Goal: Information Seeking & Learning: Learn about a topic

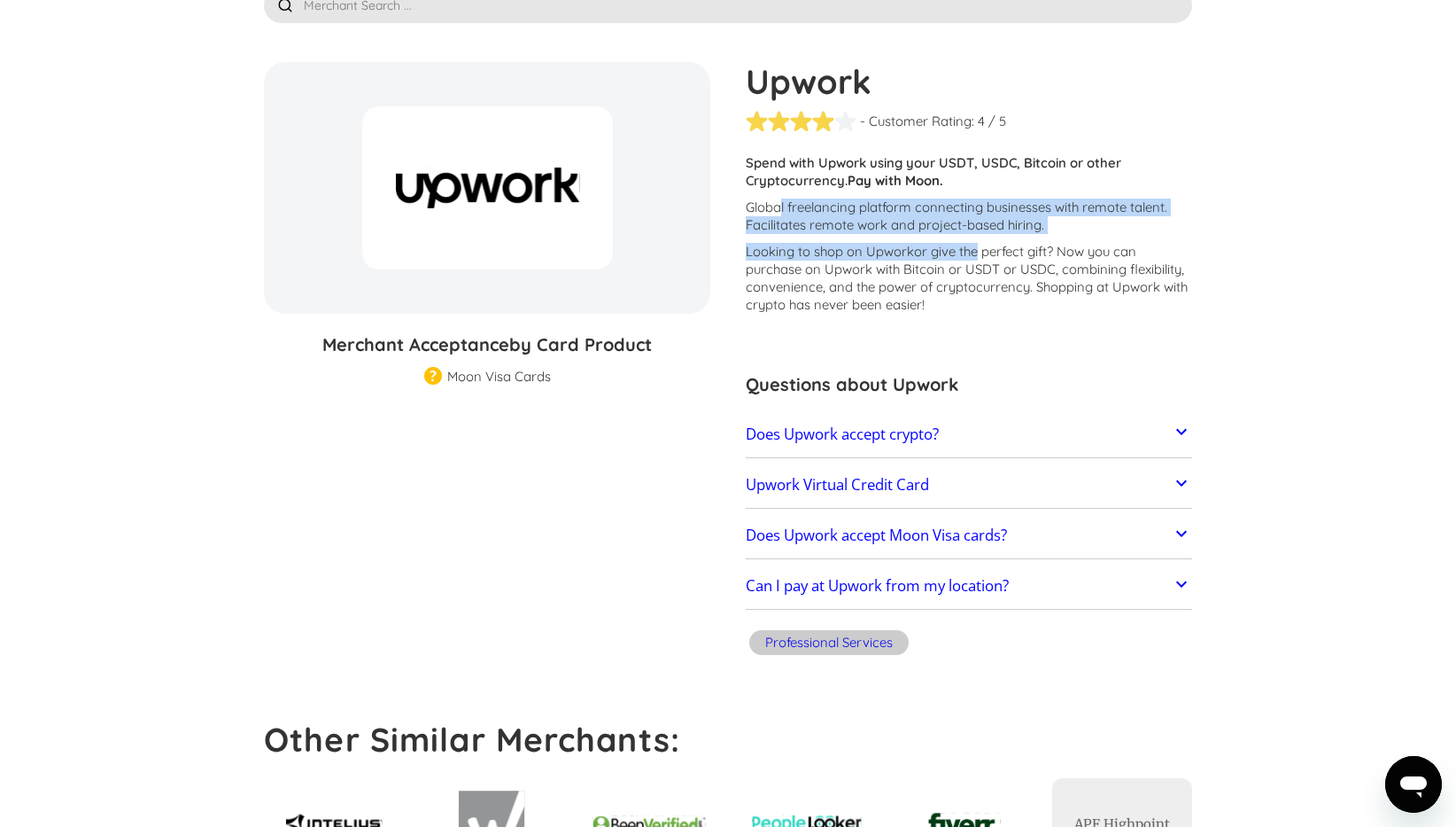
drag, startPoint x: 782, startPoint y: 208, endPoint x: 973, endPoint y: 244, distance: 194.4
click at [973, 244] on div "Customers report issues with transactions at Upwork . Some merchants are disabl…" at bounding box center [969, 238] width 446 height 168
click at [973, 244] on span "or give the perfect gift" at bounding box center [980, 251] width 132 height 17
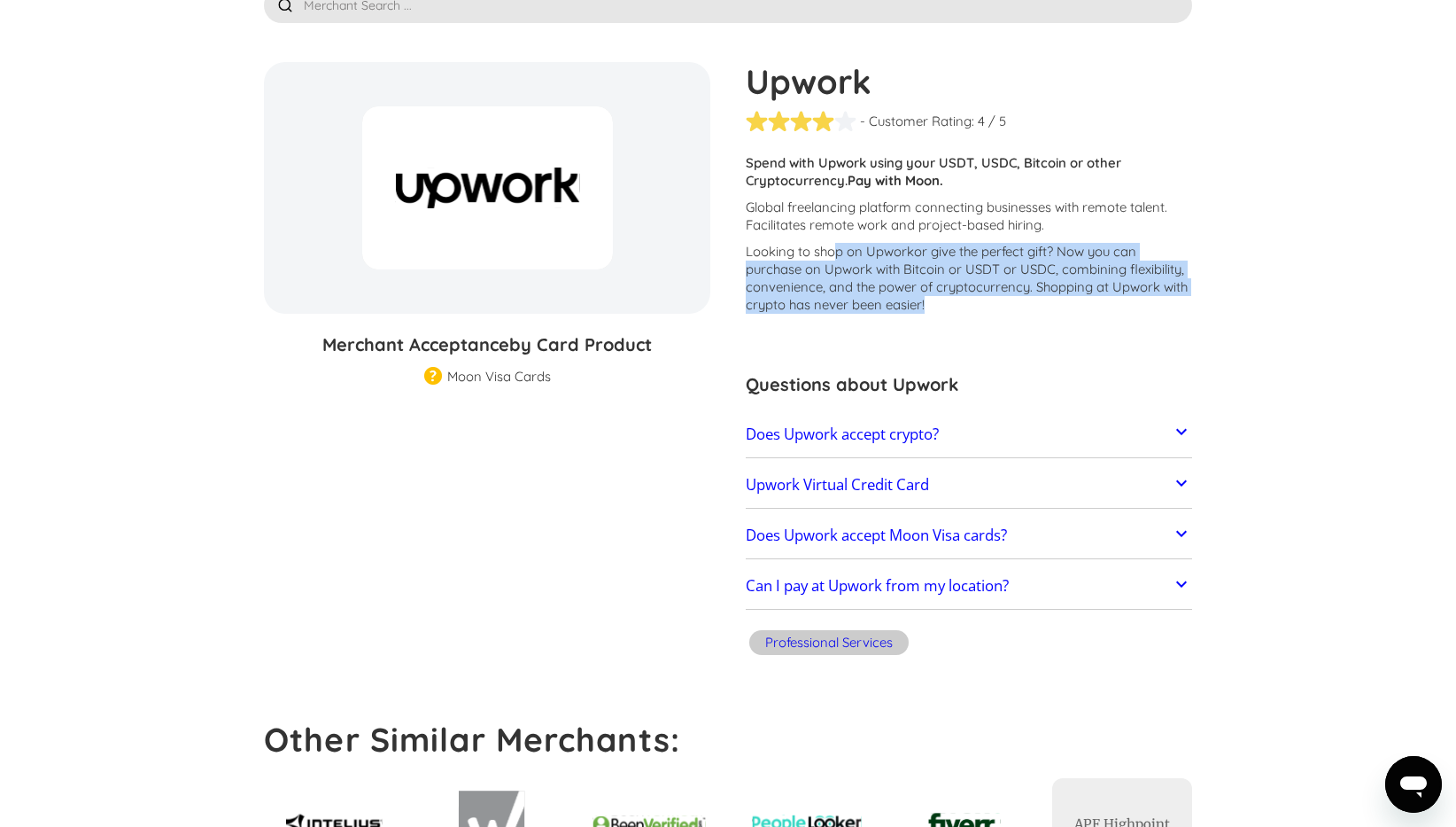
drag, startPoint x: 835, startPoint y: 259, endPoint x: 926, endPoint y: 302, distance: 100.6
click at [926, 302] on p "Looking to shop on Upwork or give the perfect gift ? Now you can purchase on Up…" at bounding box center [969, 278] width 446 height 71
click at [1051, 544] on link "Does Upwork accept Moon Visa cards?" at bounding box center [969, 535] width 446 height 37
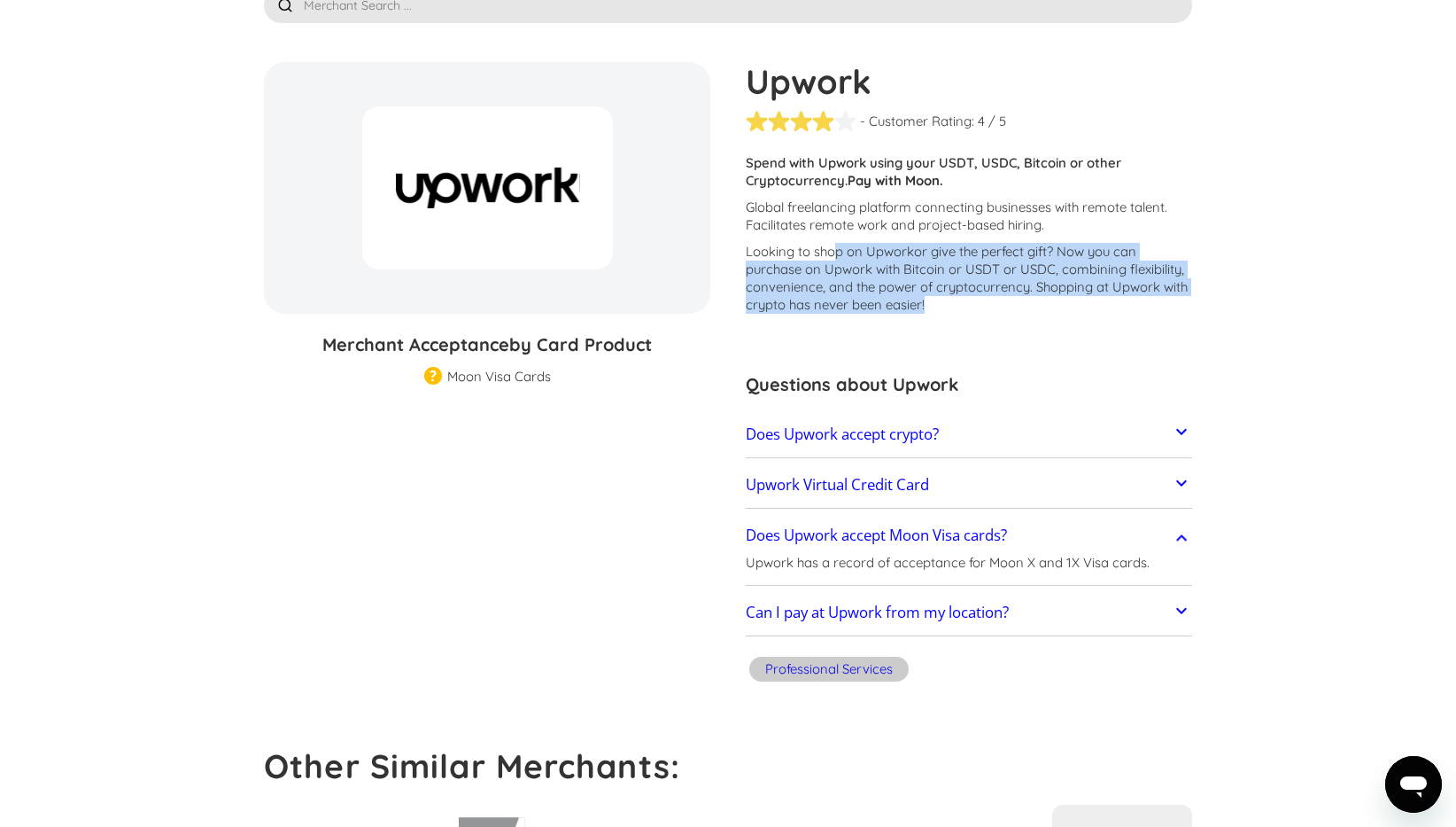
click at [1060, 473] on link "Upwork Virtual Credit Card" at bounding box center [969, 485] width 446 height 37
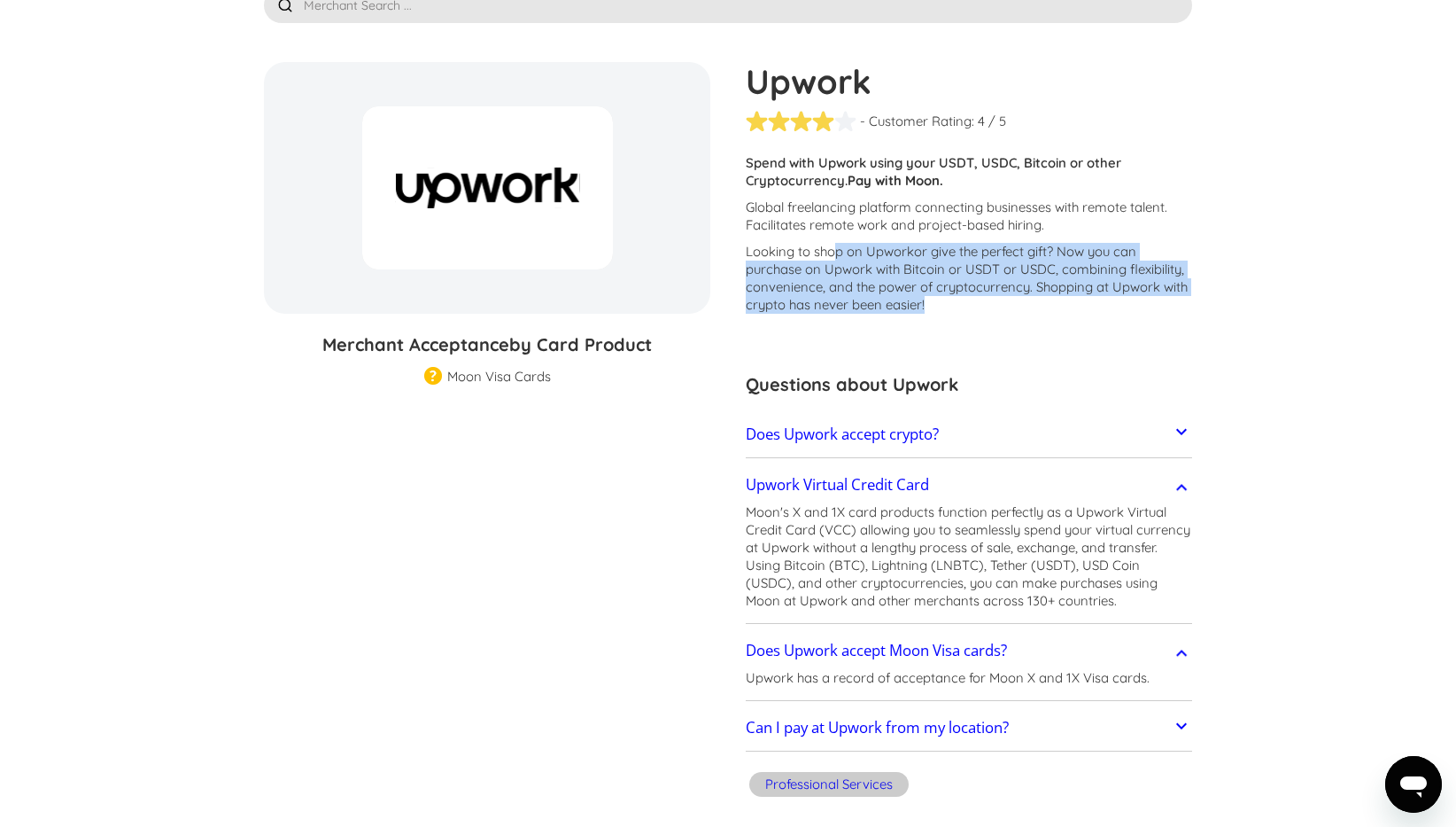
click at [1059, 476] on link "Upwork Virtual Credit Card" at bounding box center [969, 485] width 446 height 37
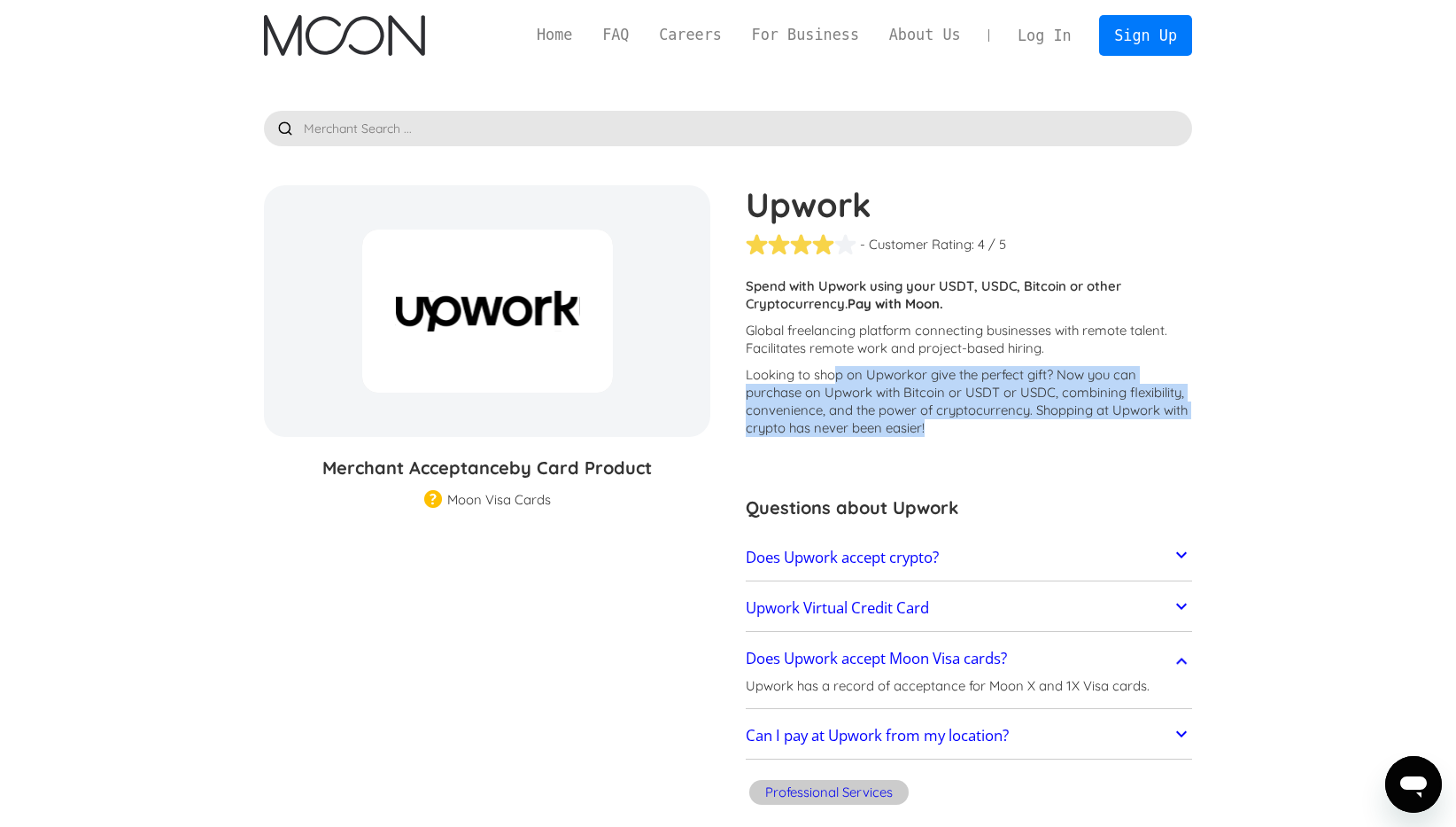
click at [950, 563] on link "Does Upwork accept crypto?" at bounding box center [969, 557] width 446 height 37
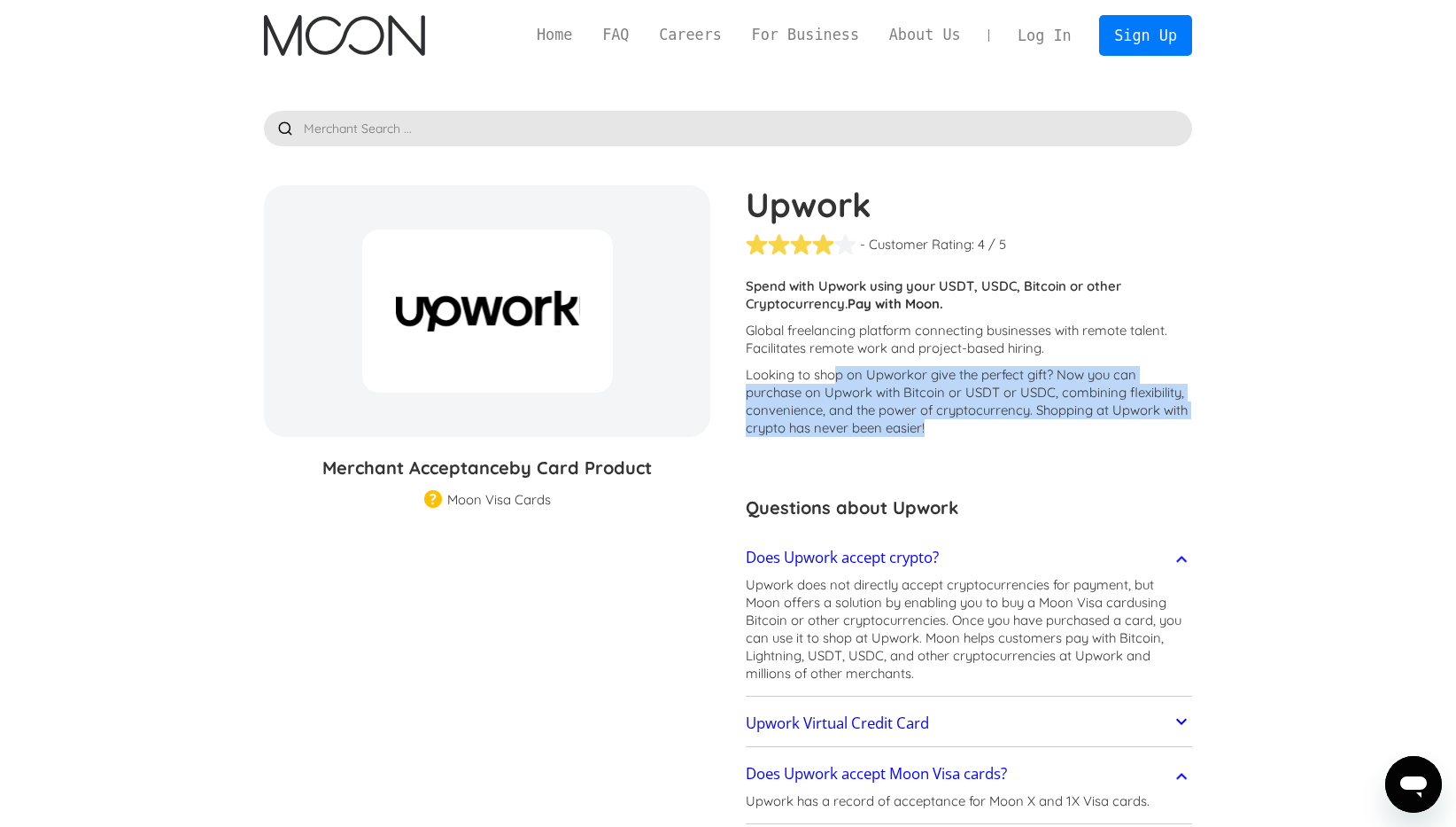
click at [954, 560] on link "Does Upwork accept crypto?" at bounding box center [969, 557] width 446 height 37
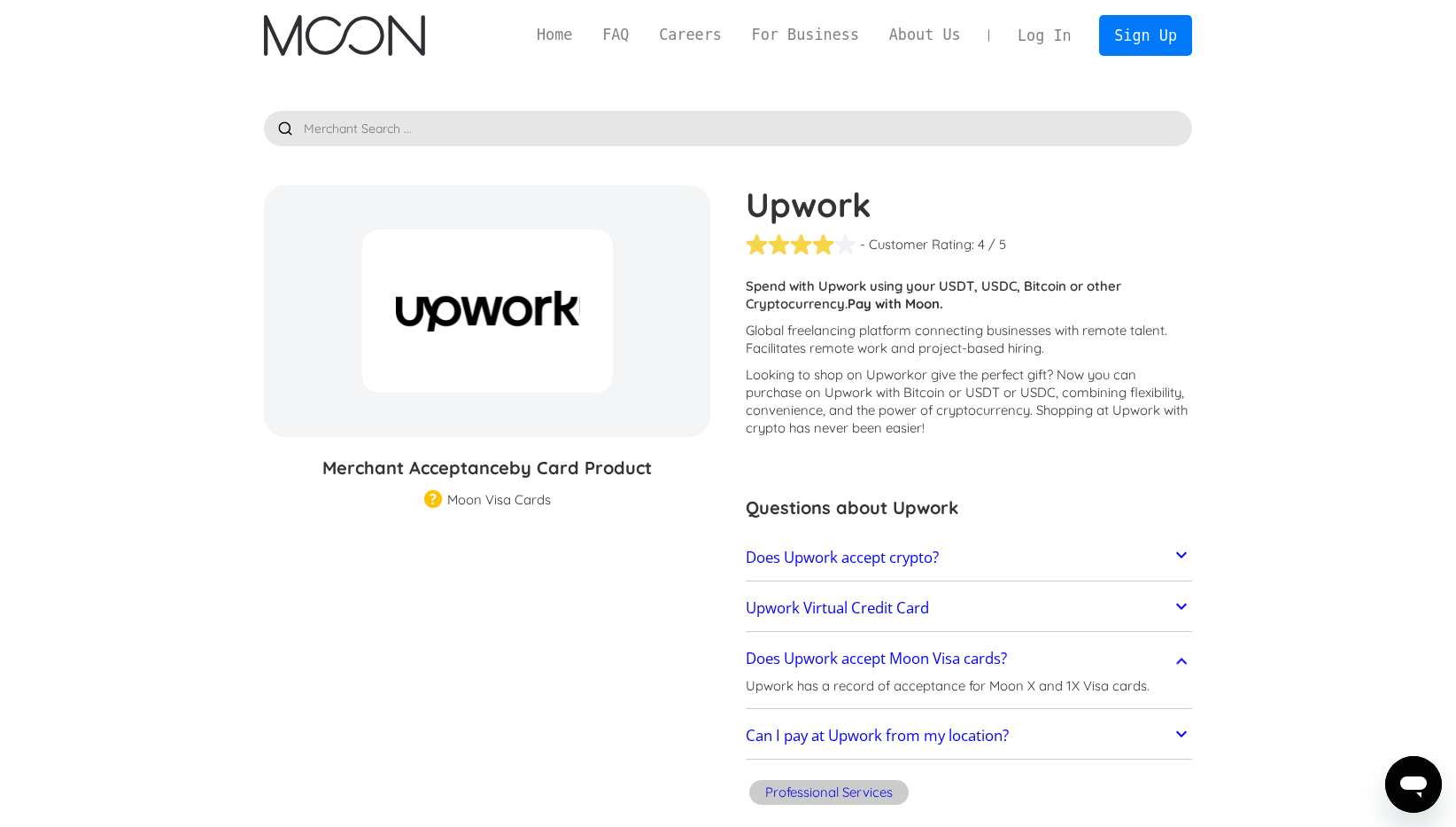
click at [605, 47] on div "Home FAQ Careers For Business About Us Log In Sign Up" at bounding box center [856, 34] width 671 height 40
click at [605, 42] on link "FAQ" at bounding box center [616, 35] width 57 height 22
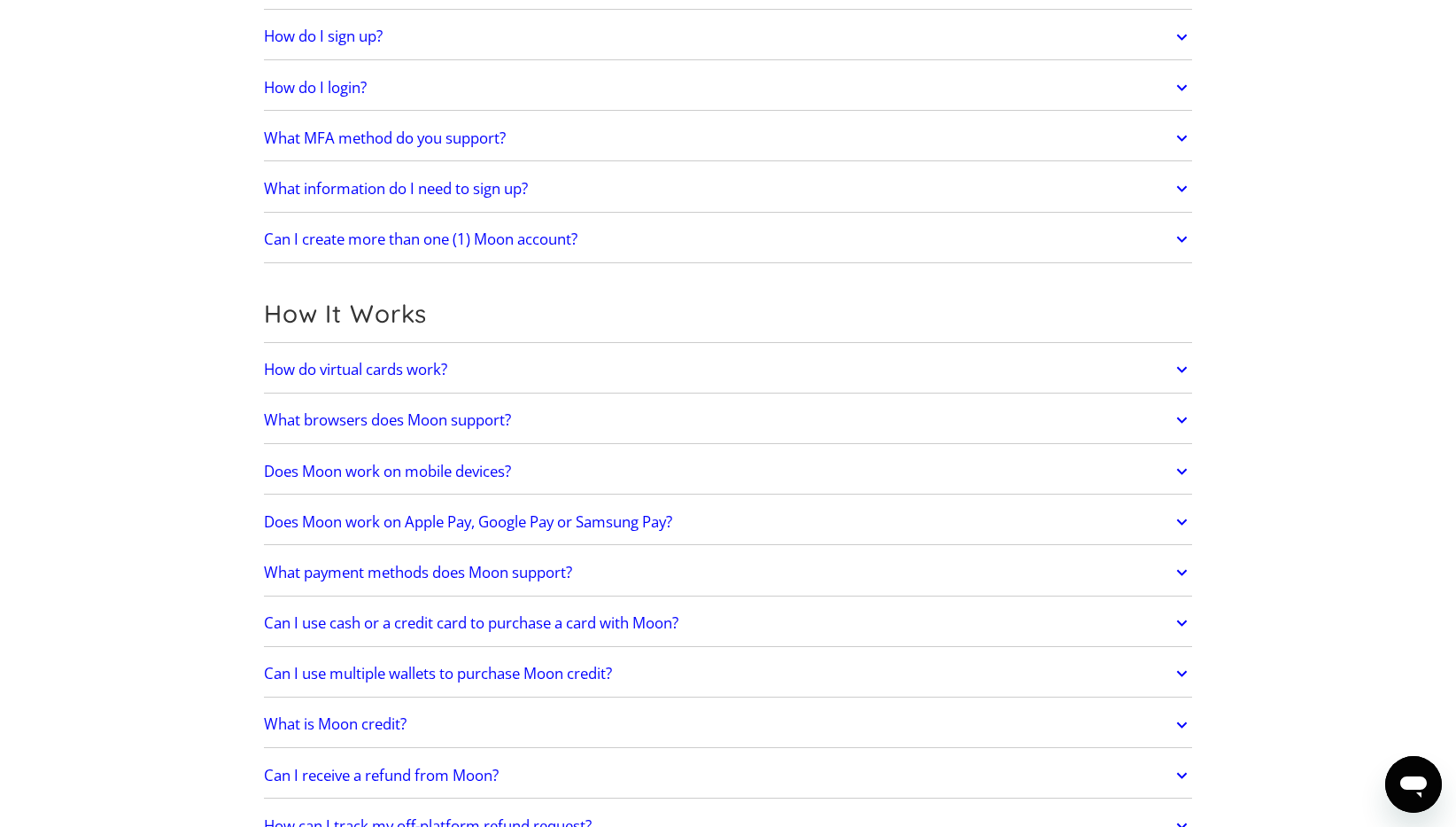
scroll to position [246, 0]
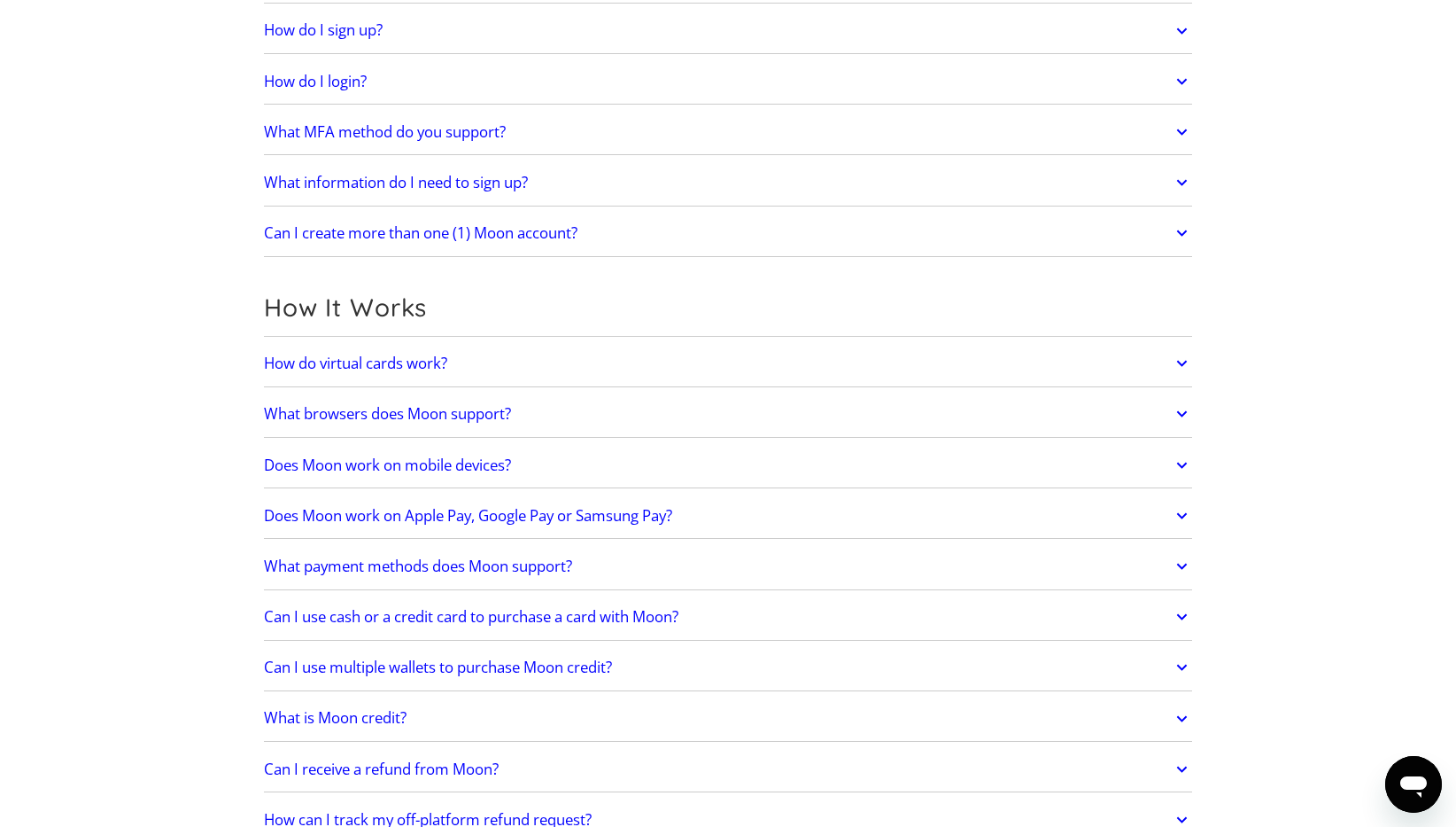
click at [586, 361] on link "How do virtual cards work?" at bounding box center [728, 363] width 928 height 37
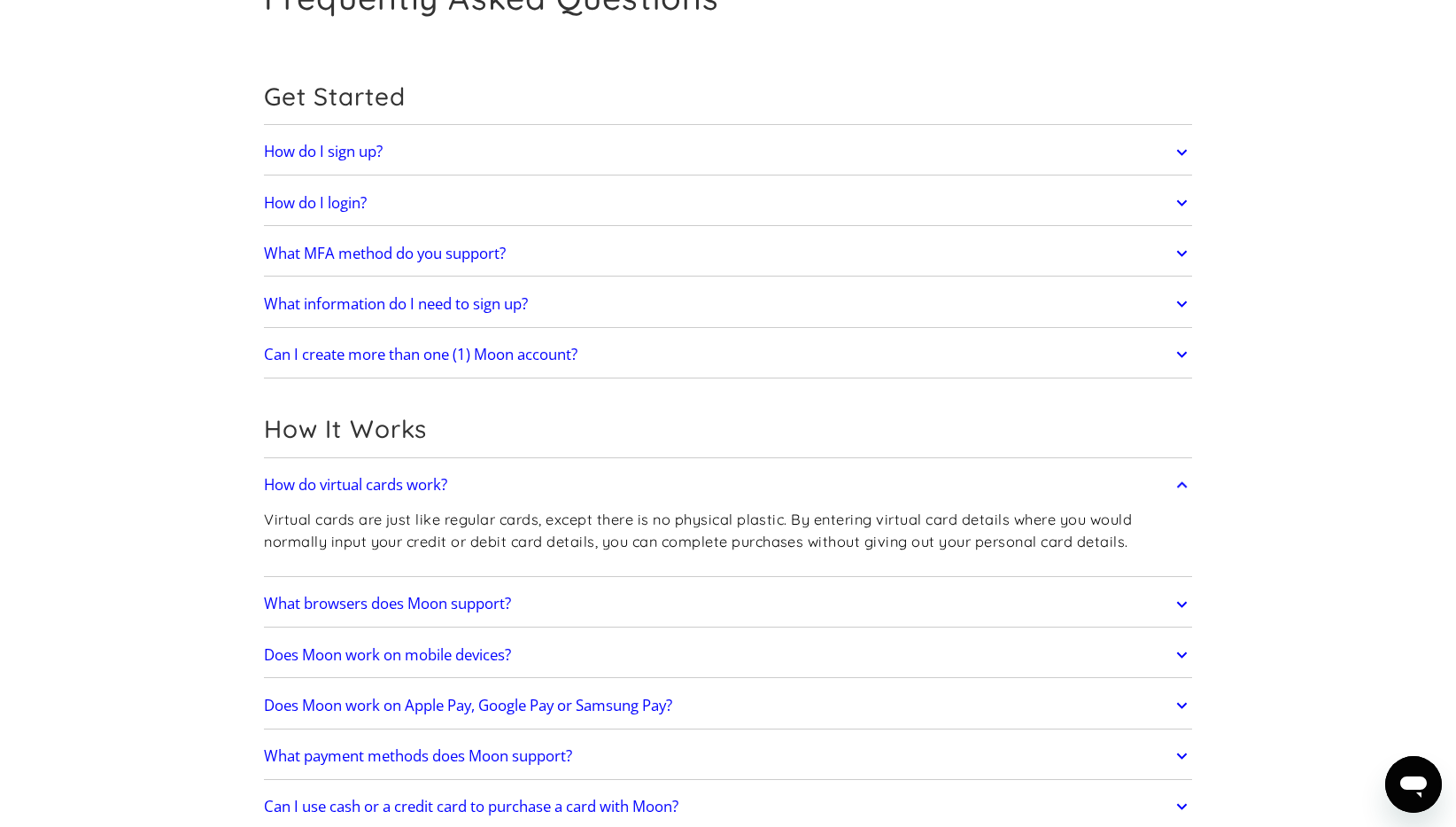
scroll to position [103, 0]
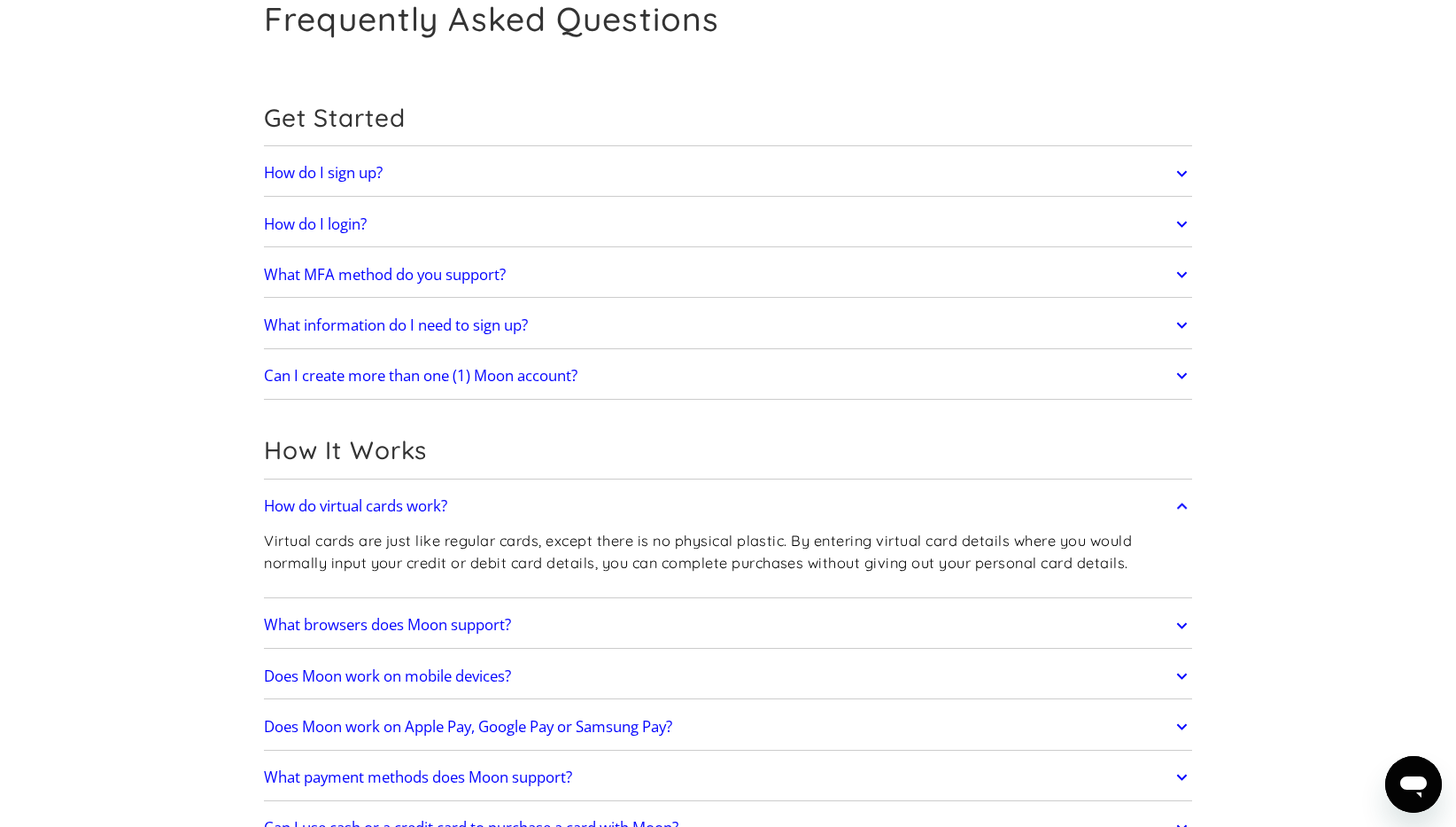
click at [570, 327] on link "What information do I need to sign up?" at bounding box center [728, 325] width 928 height 37
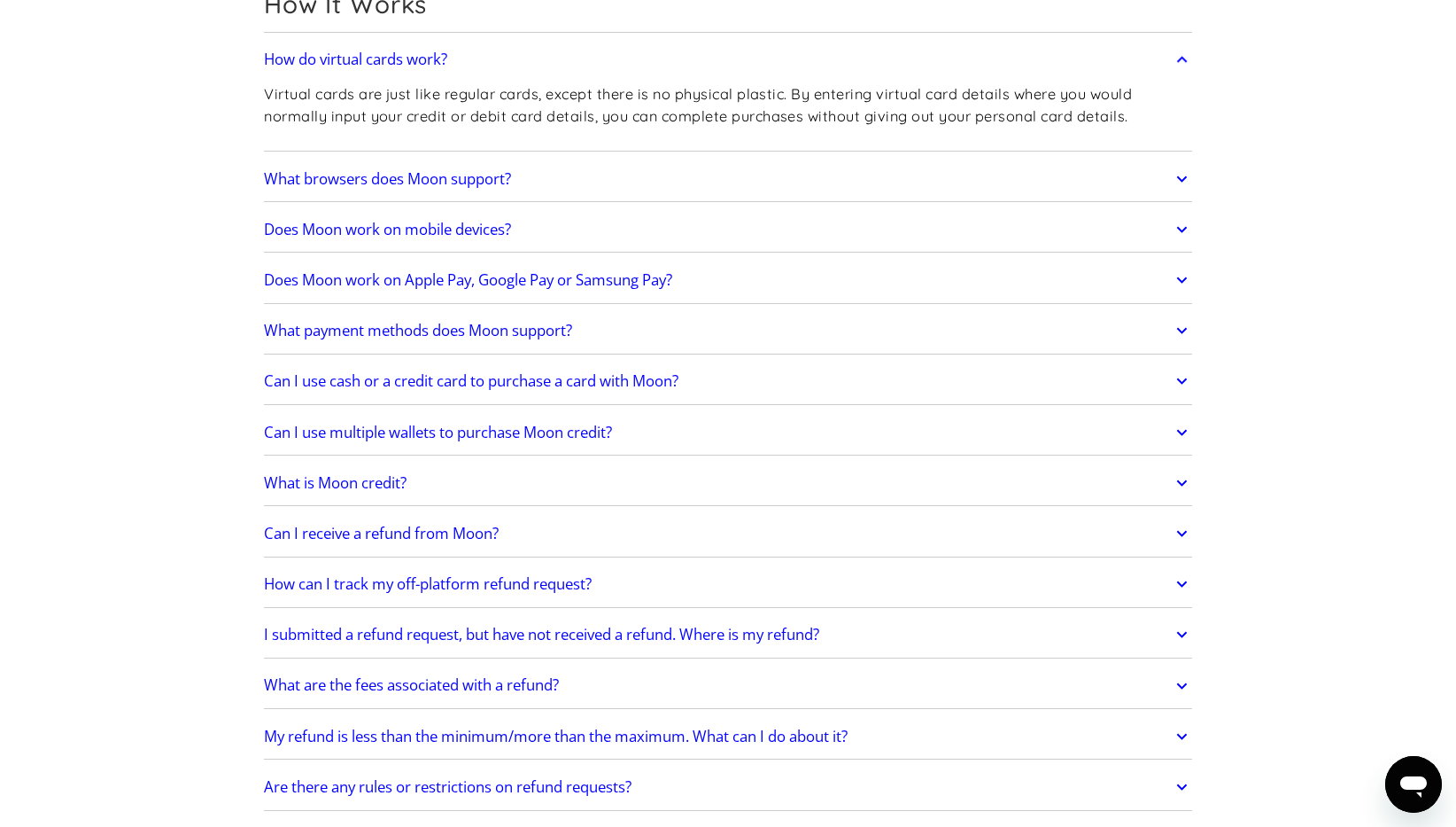
scroll to position [619, 0]
click at [685, 179] on link "What browsers does Moon support?" at bounding box center [728, 177] width 928 height 37
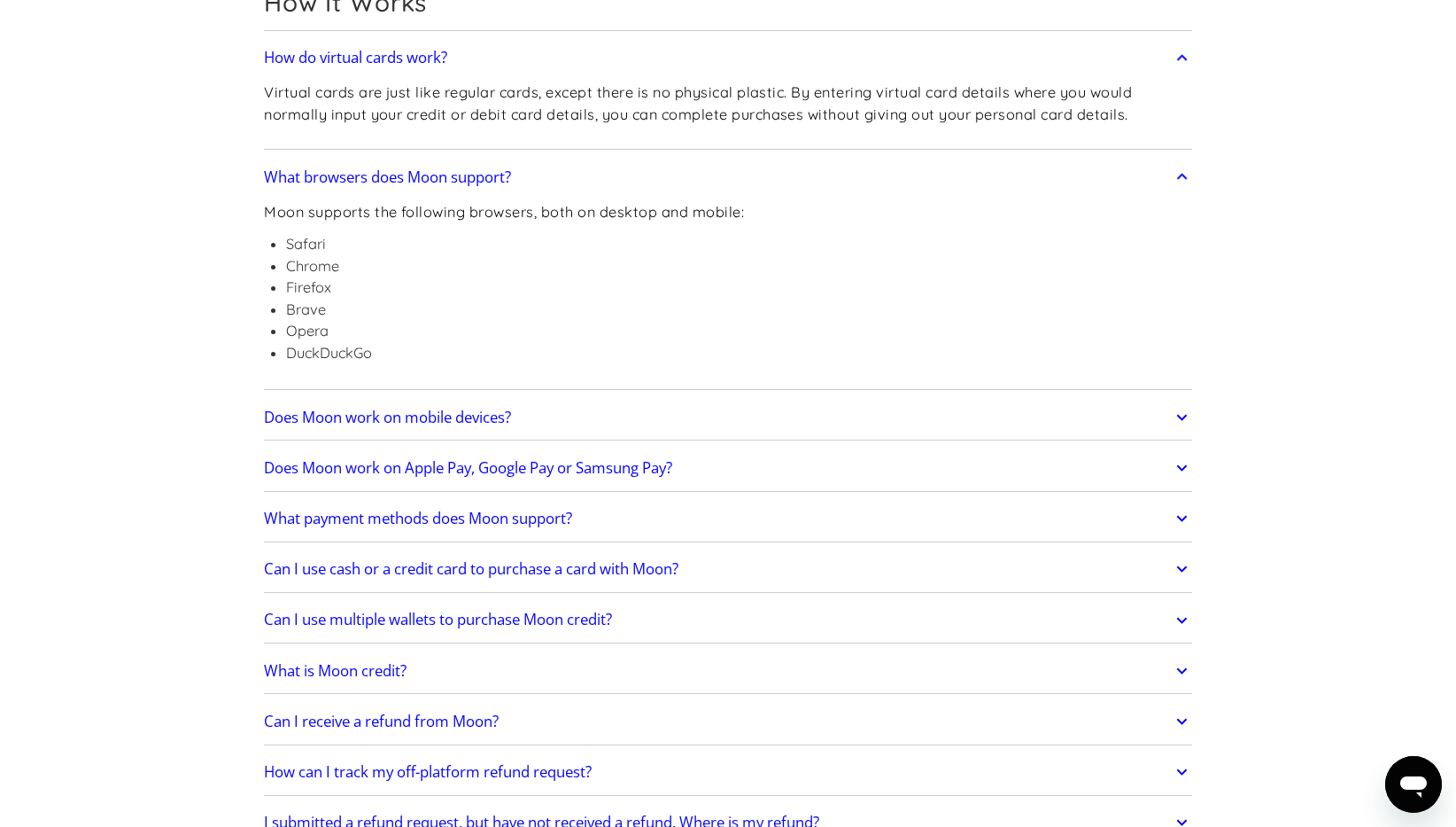
click at [685, 179] on link "What browsers does Moon support?" at bounding box center [728, 177] width 928 height 37
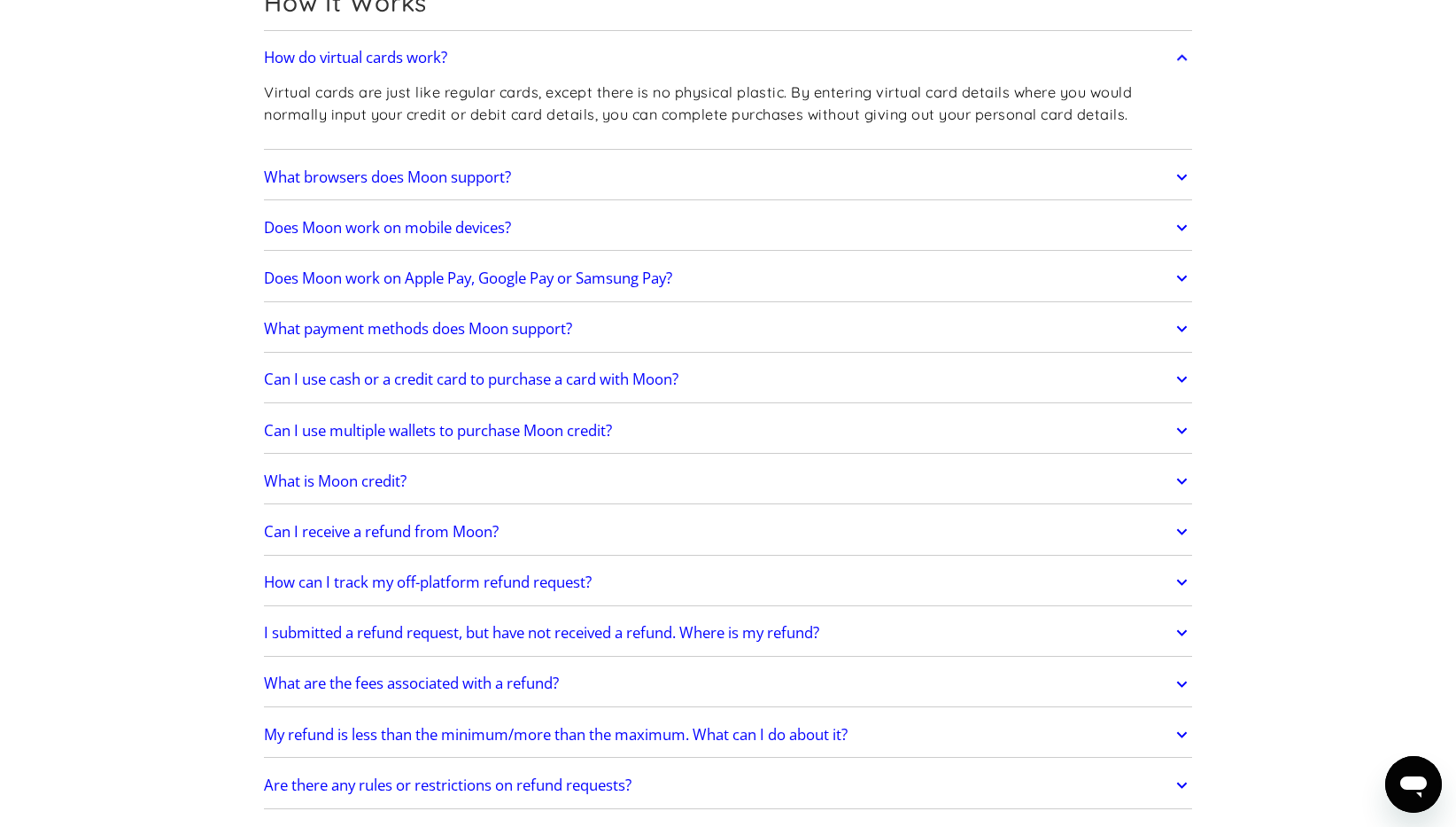
click at [686, 322] on link "What payment methods does Moon support?" at bounding box center [728, 328] width 928 height 37
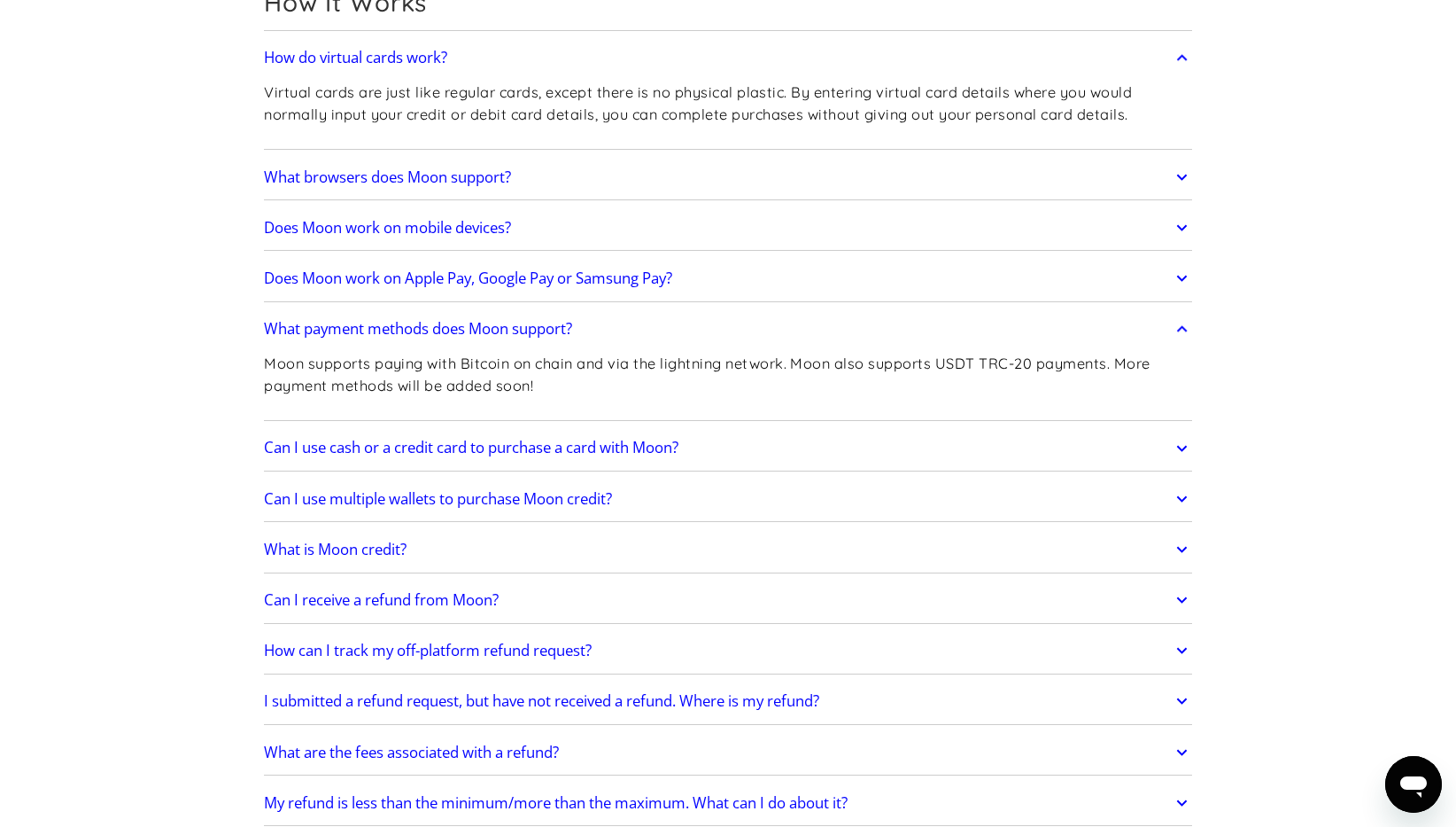
click at [749, 440] on link "Can I use cash or a credit card to purchase a card with Moon?" at bounding box center [728, 448] width 928 height 37
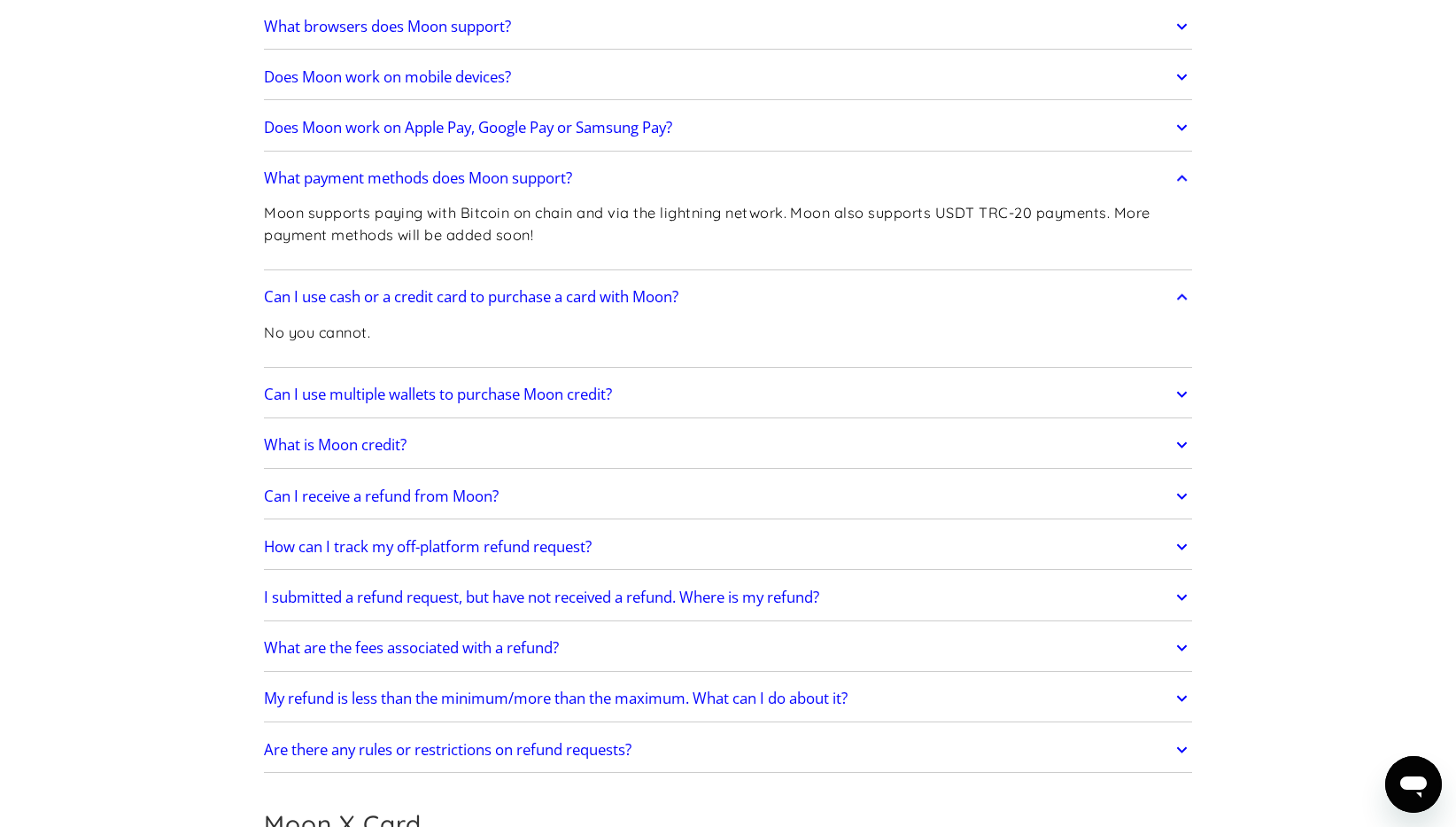
scroll to position [794, 0]
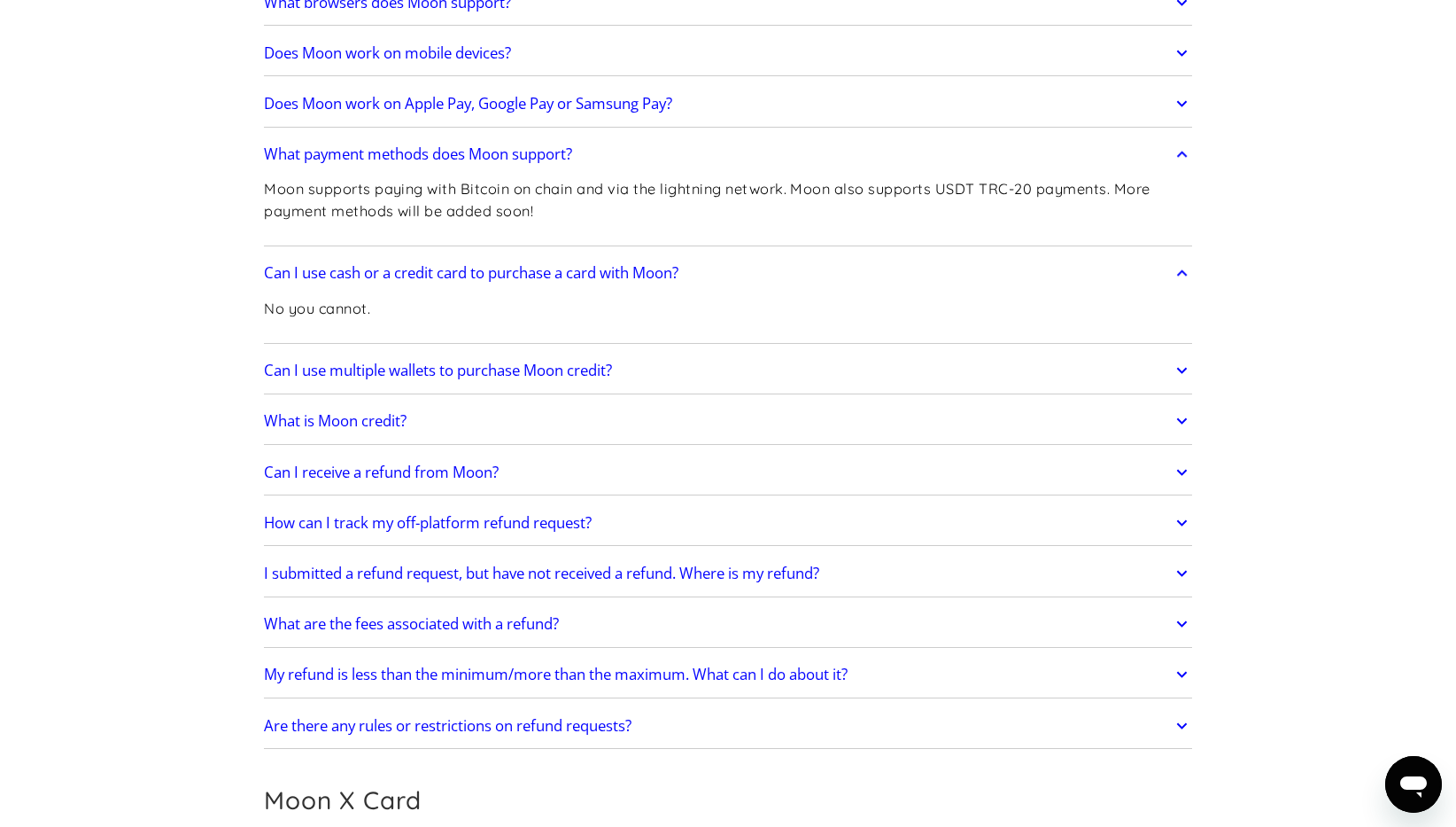
click at [711, 416] on link "What is Moon credit?" at bounding box center [728, 421] width 928 height 37
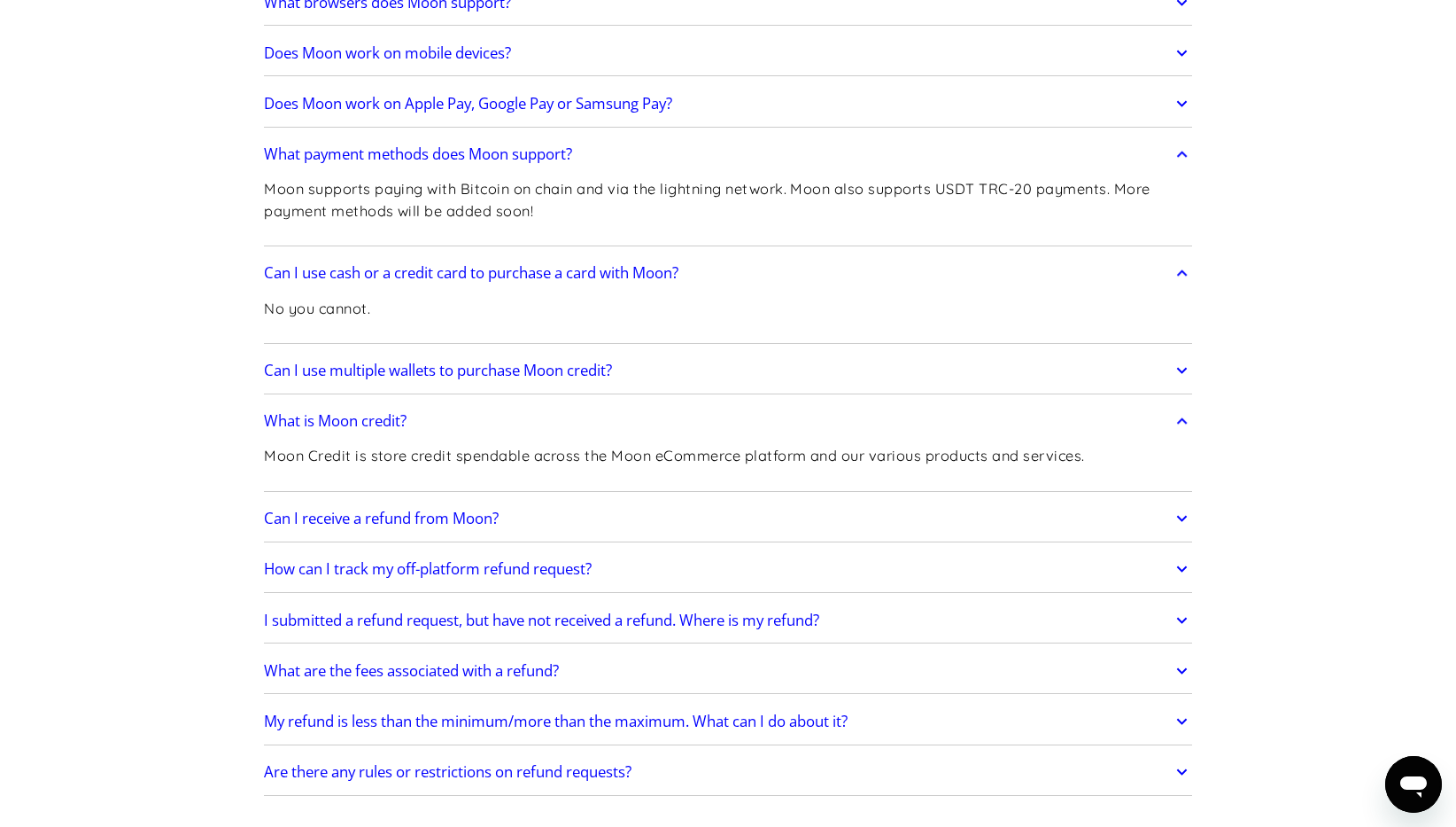
click at [711, 416] on link "What is Moon credit?" at bounding box center [728, 421] width 928 height 37
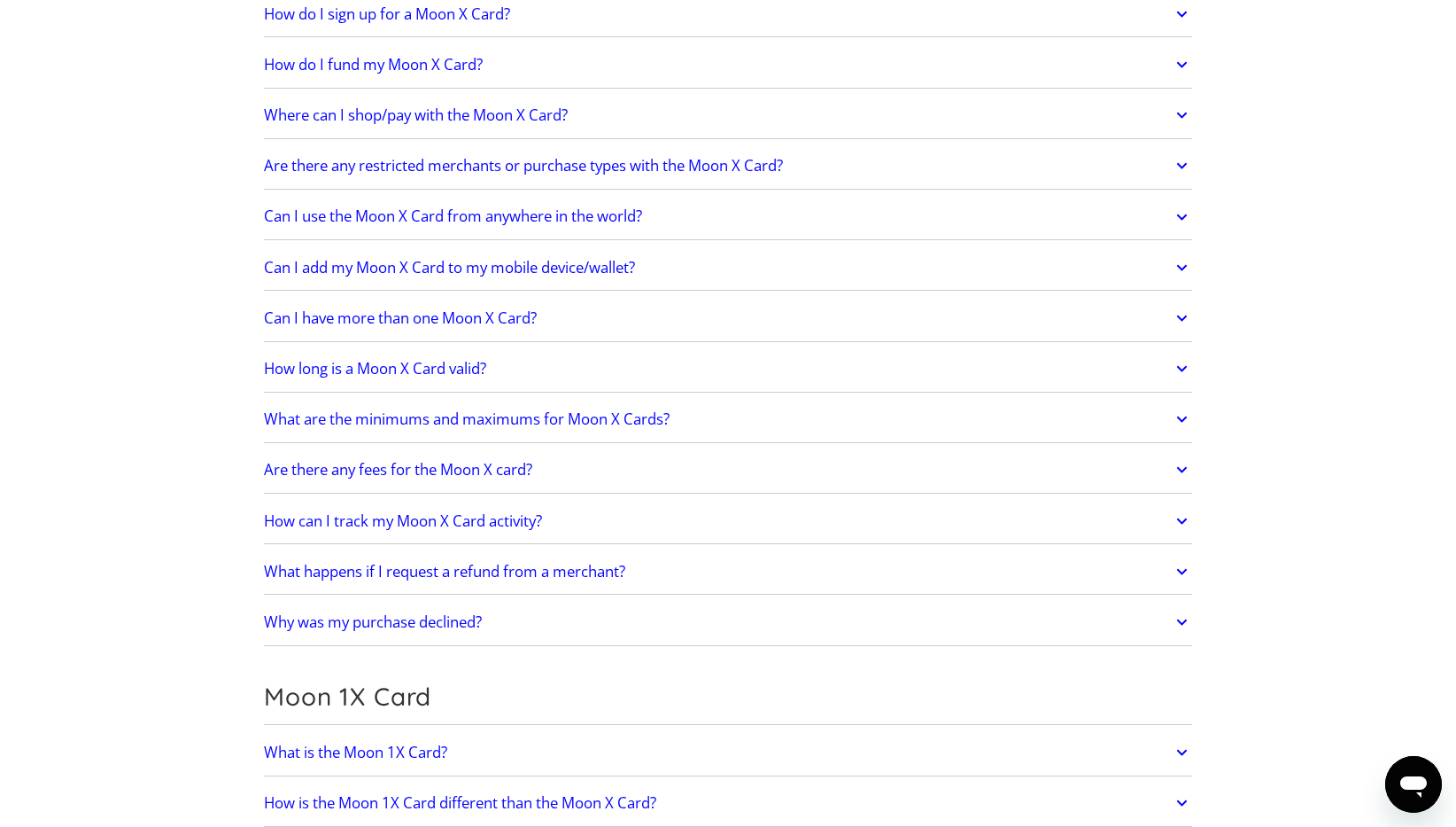
scroll to position [1693, 0]
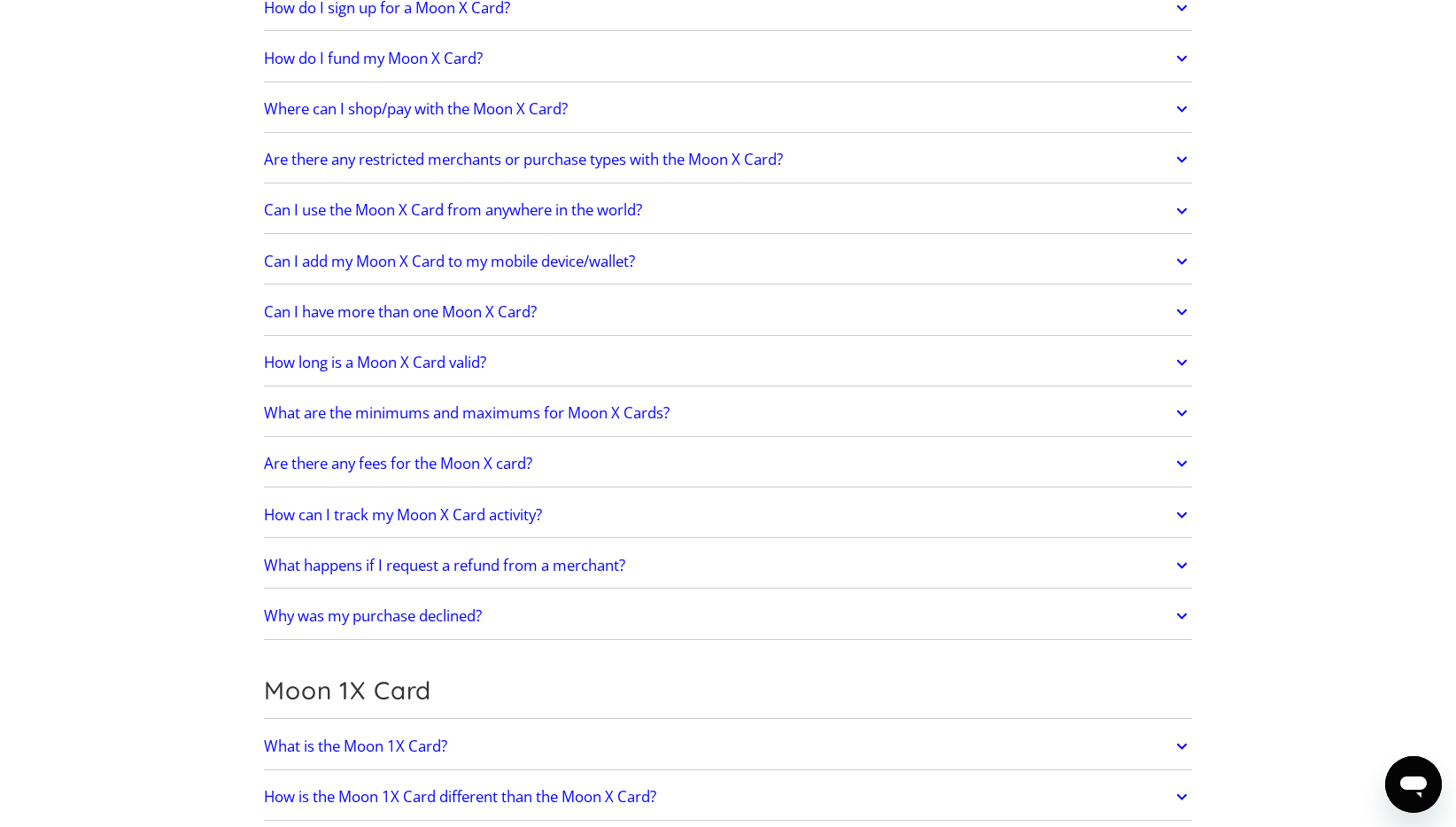
click at [487, 356] on h2 "How long is a Moon X Card valid?" at bounding box center [375, 362] width 223 height 17
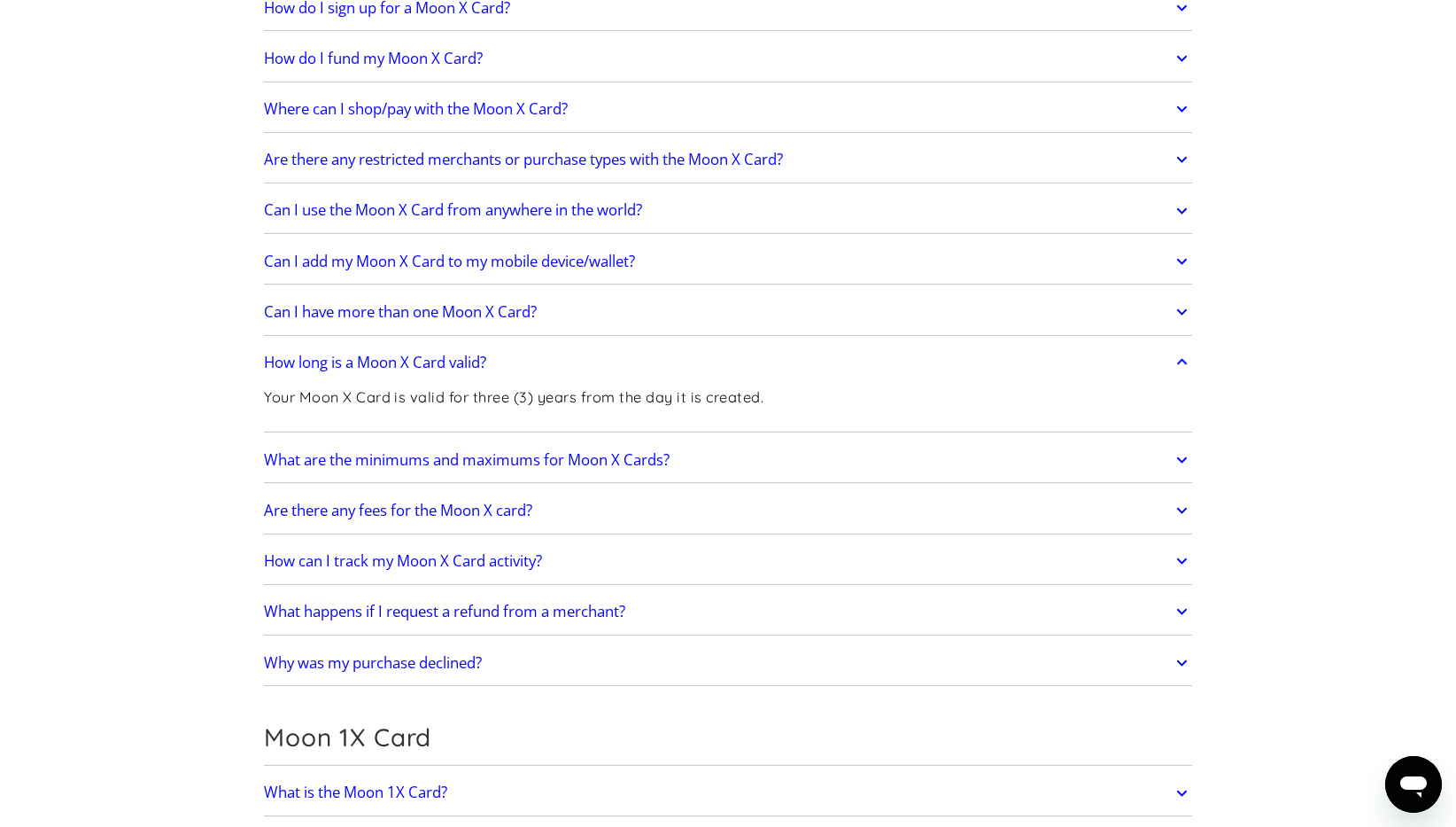
click at [702, 500] on link "Are there any fees for the Moon X card?" at bounding box center [728, 511] width 928 height 37
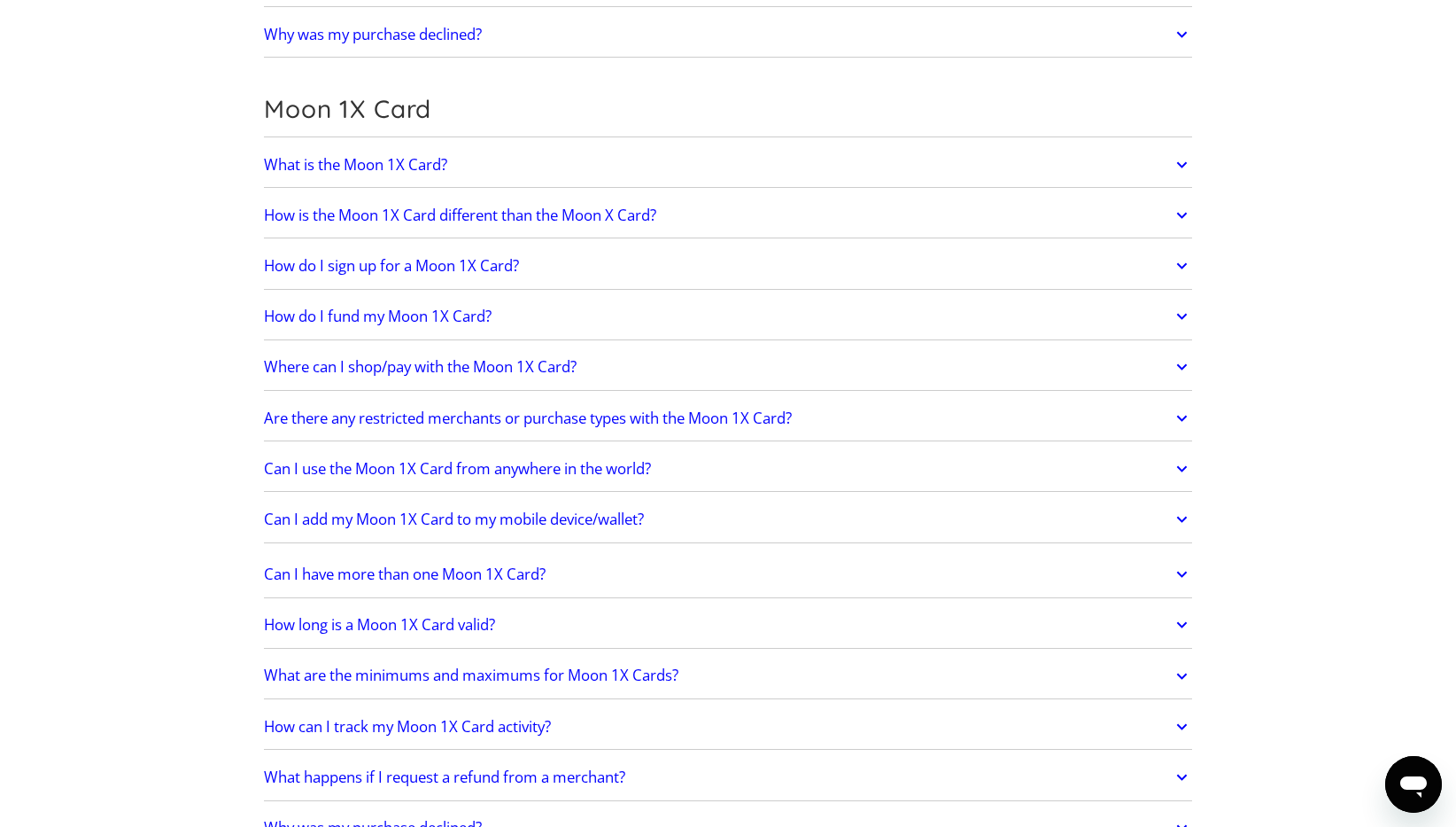
scroll to position [2405, 0]
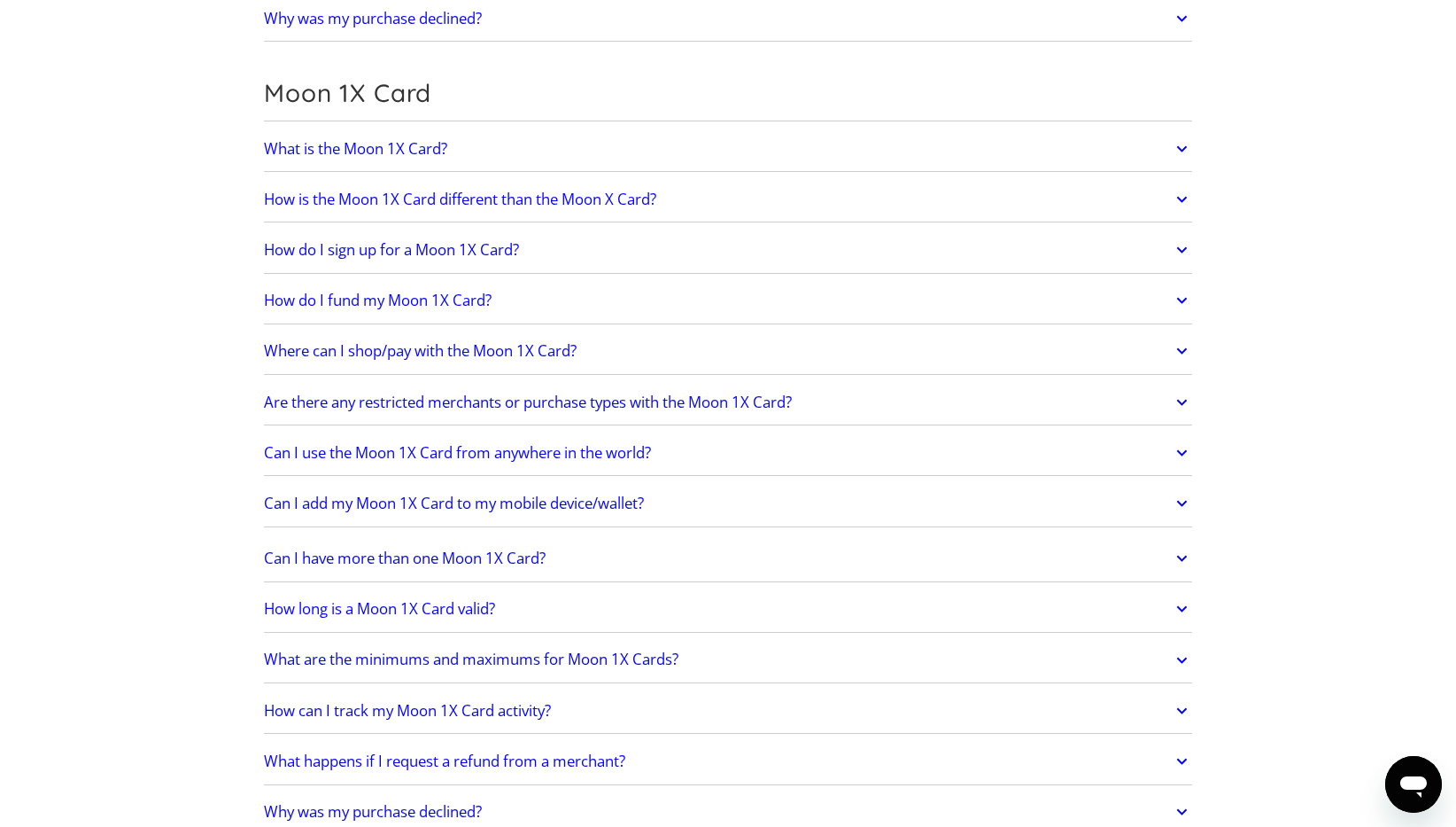
click at [694, 173] on div "What is the Moon 1X Card? The Moon 1X Card is a single-load card that enables y…" at bounding box center [728, 327] width 928 height 401
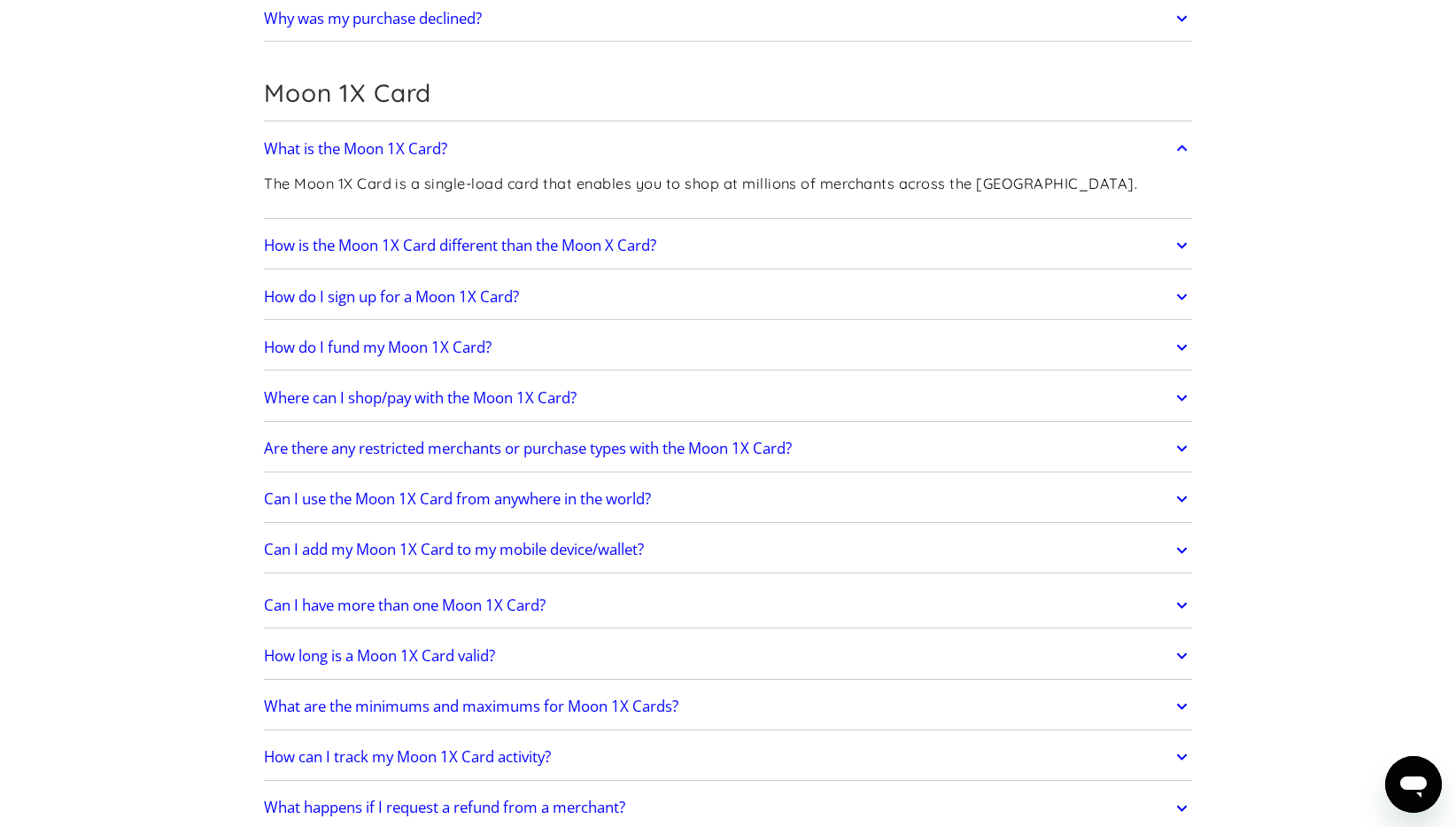
click at [712, 241] on link "How is the Moon 1X Card different than the Moon X Card?" at bounding box center [728, 246] width 928 height 37
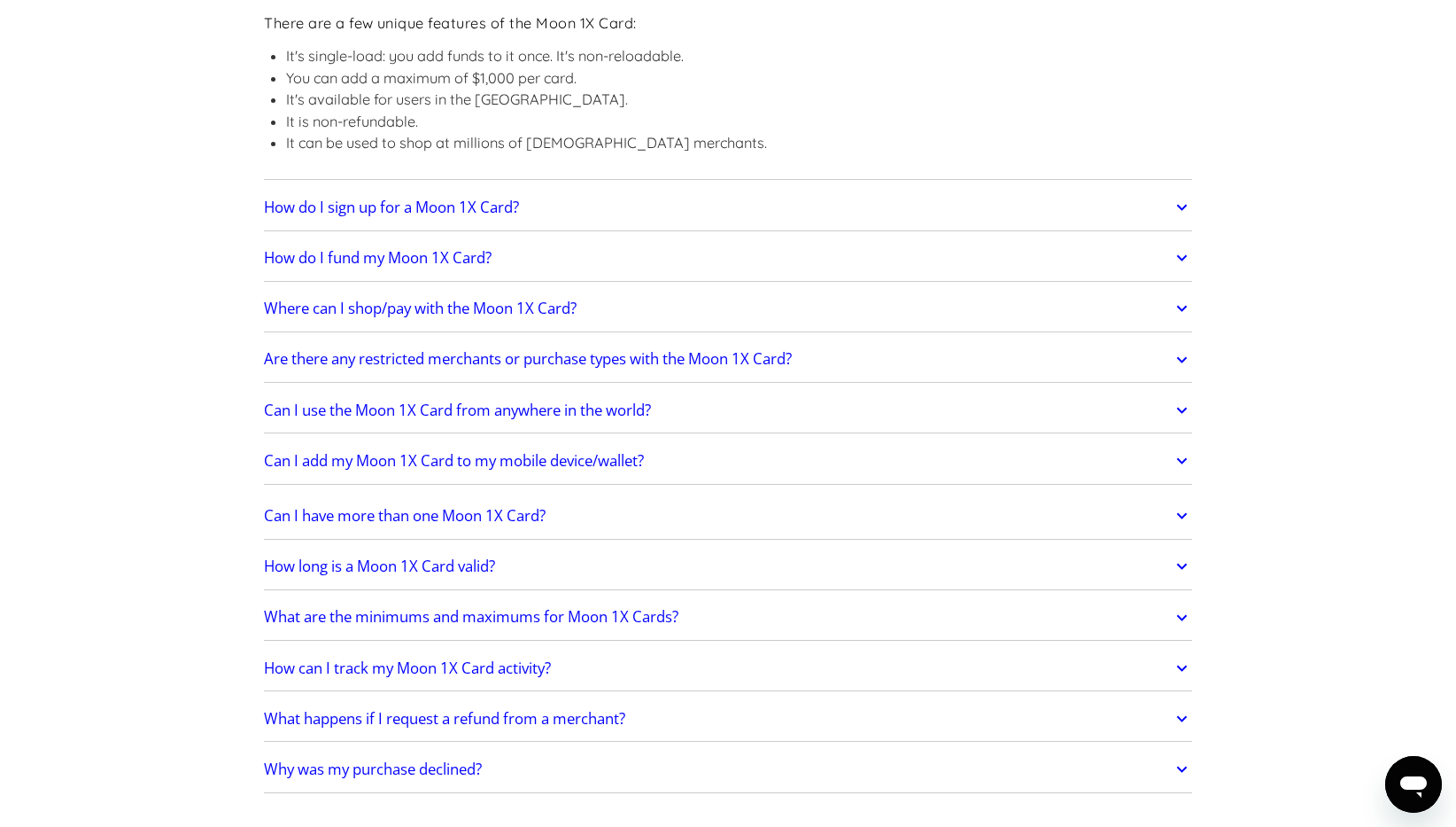
scroll to position [2704, 0]
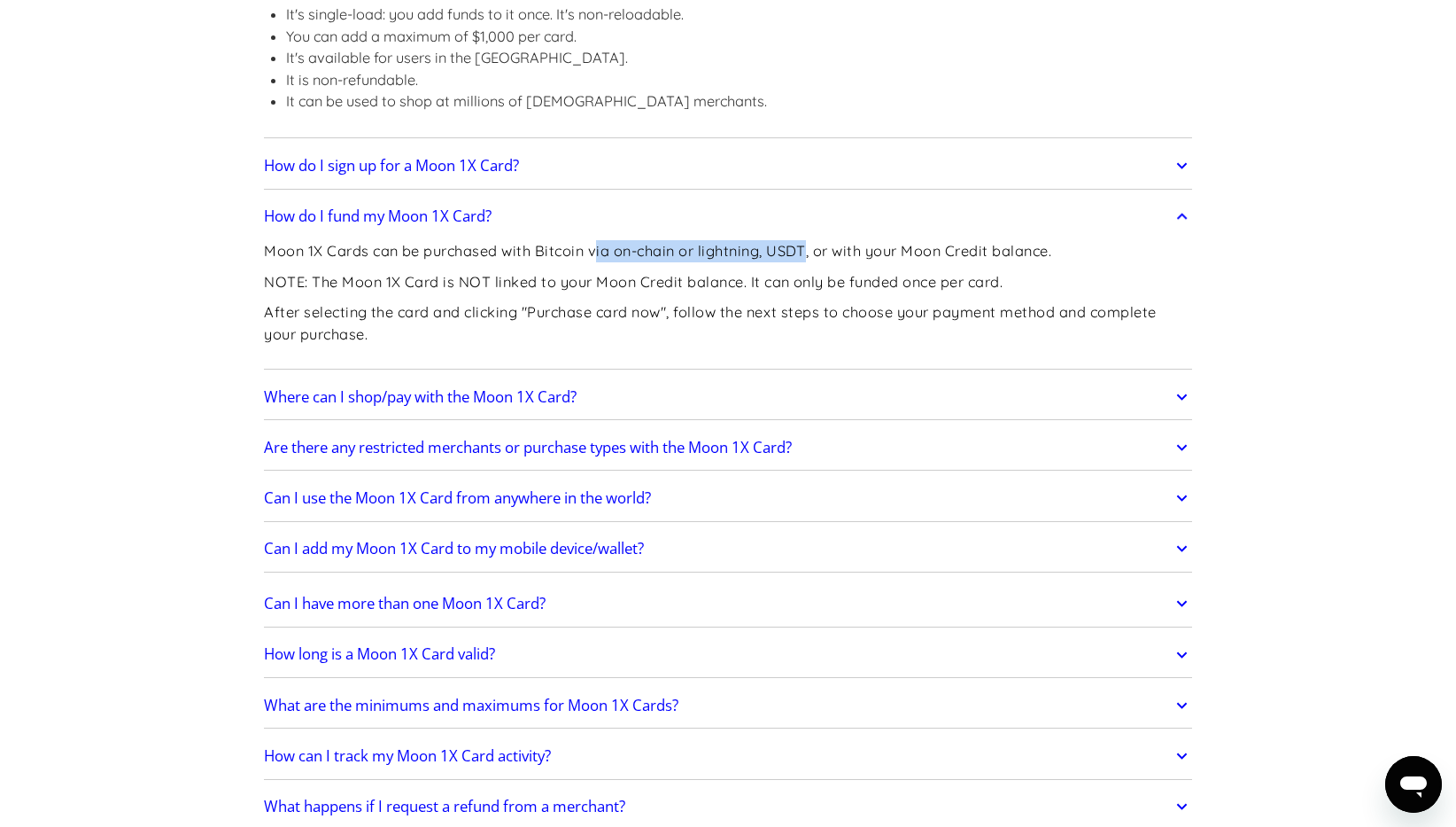
drag, startPoint x: 595, startPoint y: 256, endPoint x: 810, endPoint y: 254, distance: 215.0
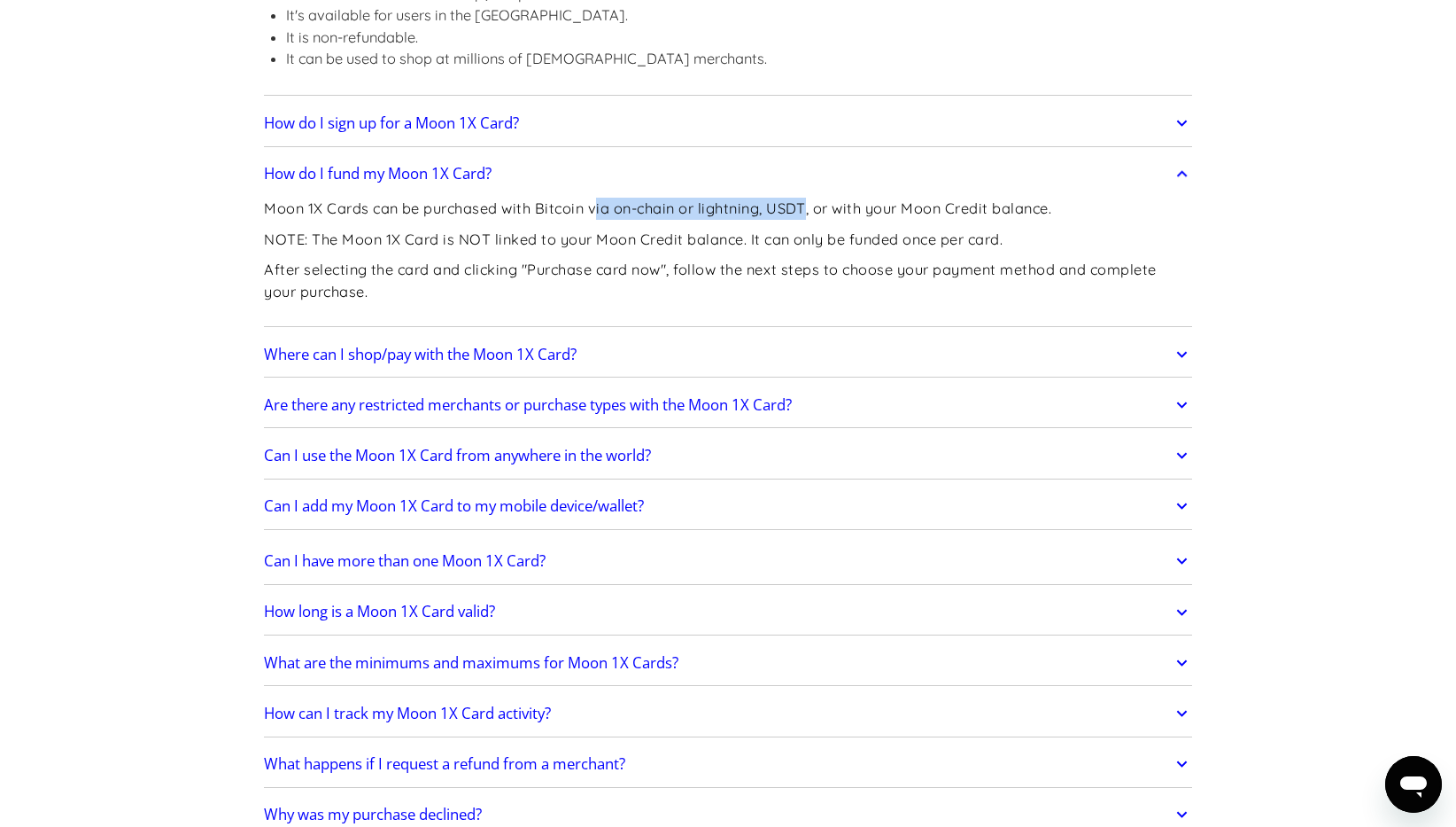
scroll to position [2737, 0]
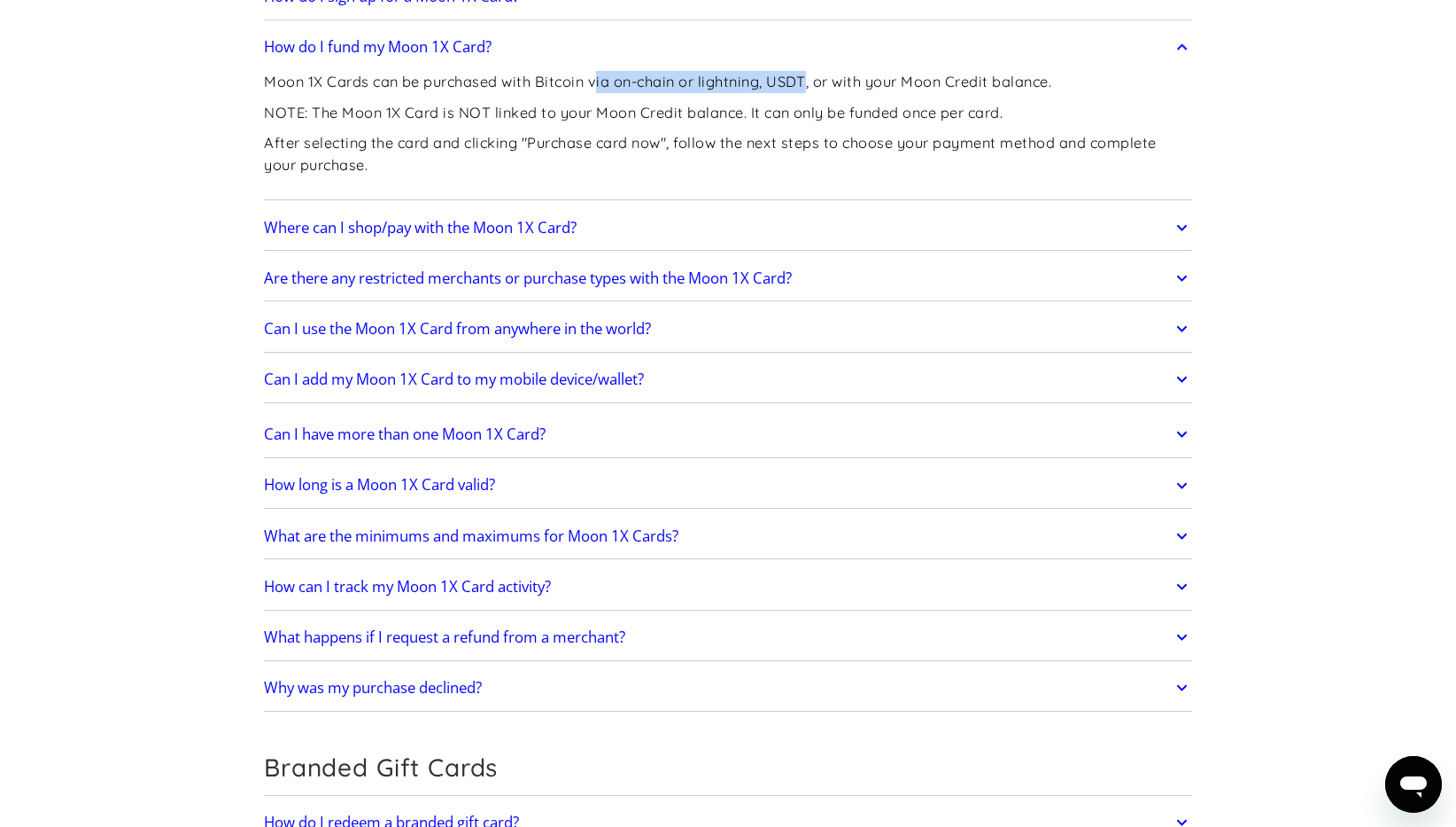
scroll to position [2875, 0]
click at [751, 469] on link "How long is a Moon 1X Card valid?" at bounding box center [728, 484] width 928 height 37
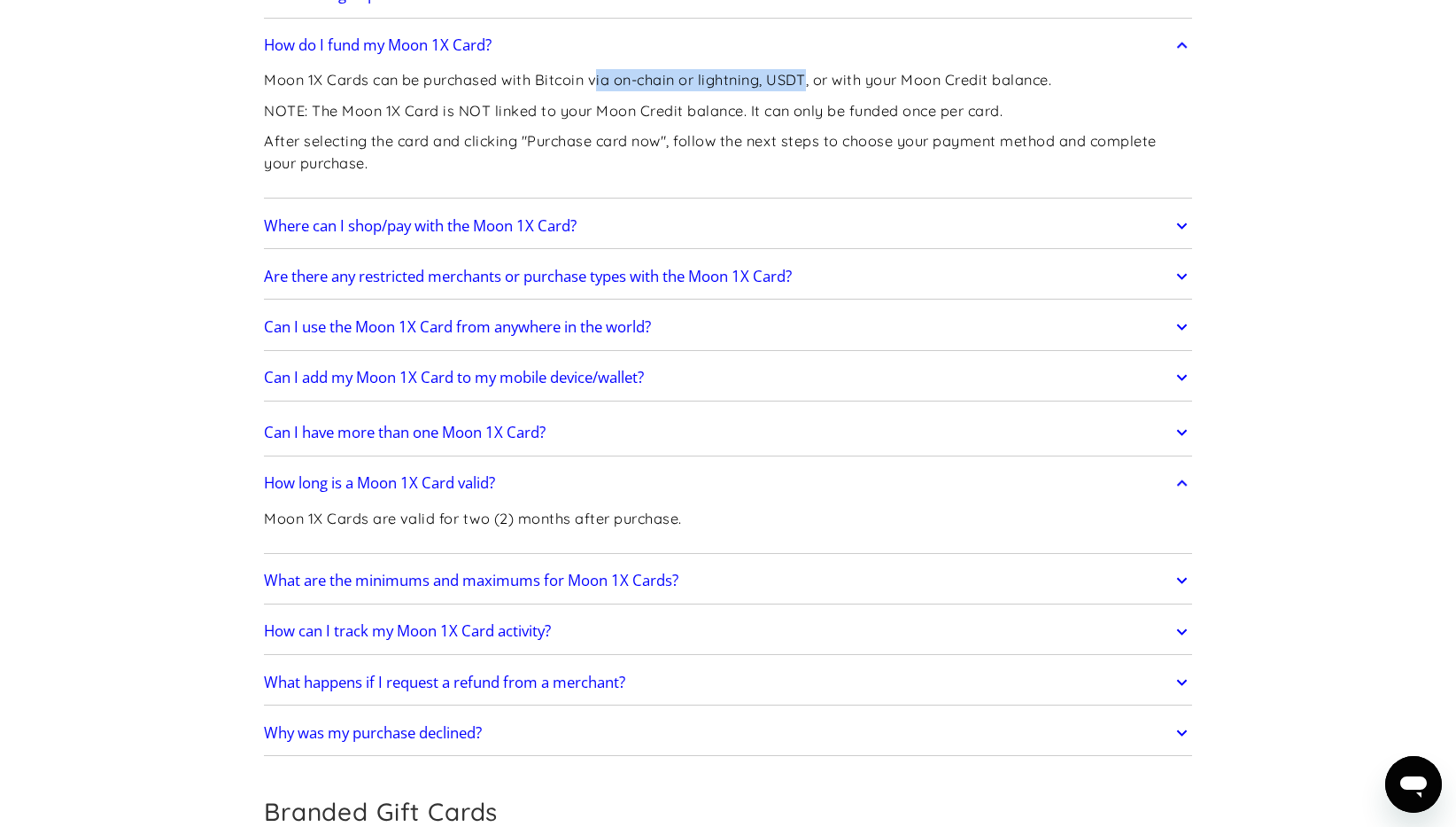
click at [751, 469] on link "How long is a Moon 1X Card valid?" at bounding box center [728, 484] width 928 height 37
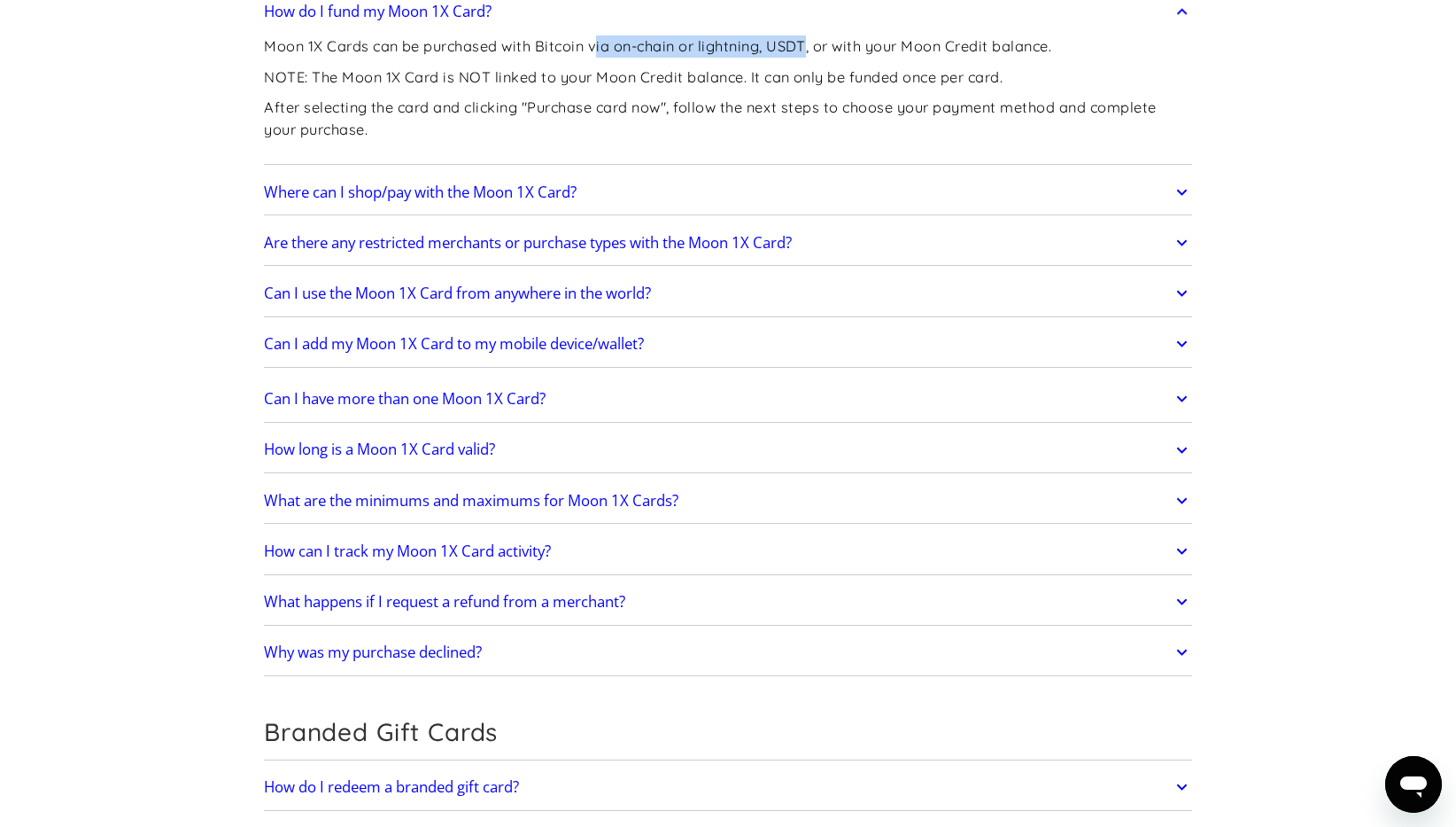
scroll to position [2910, 0]
click at [743, 471] on div "Can I have more than one Moon 1X Card? Yes! How long is a Moon 1X Card valid? M…" at bounding box center [728, 524] width 928 height 308
click at [740, 480] on link "What are the minimums and maximums for Moon 1X Cards?" at bounding box center [728, 499] width 928 height 37
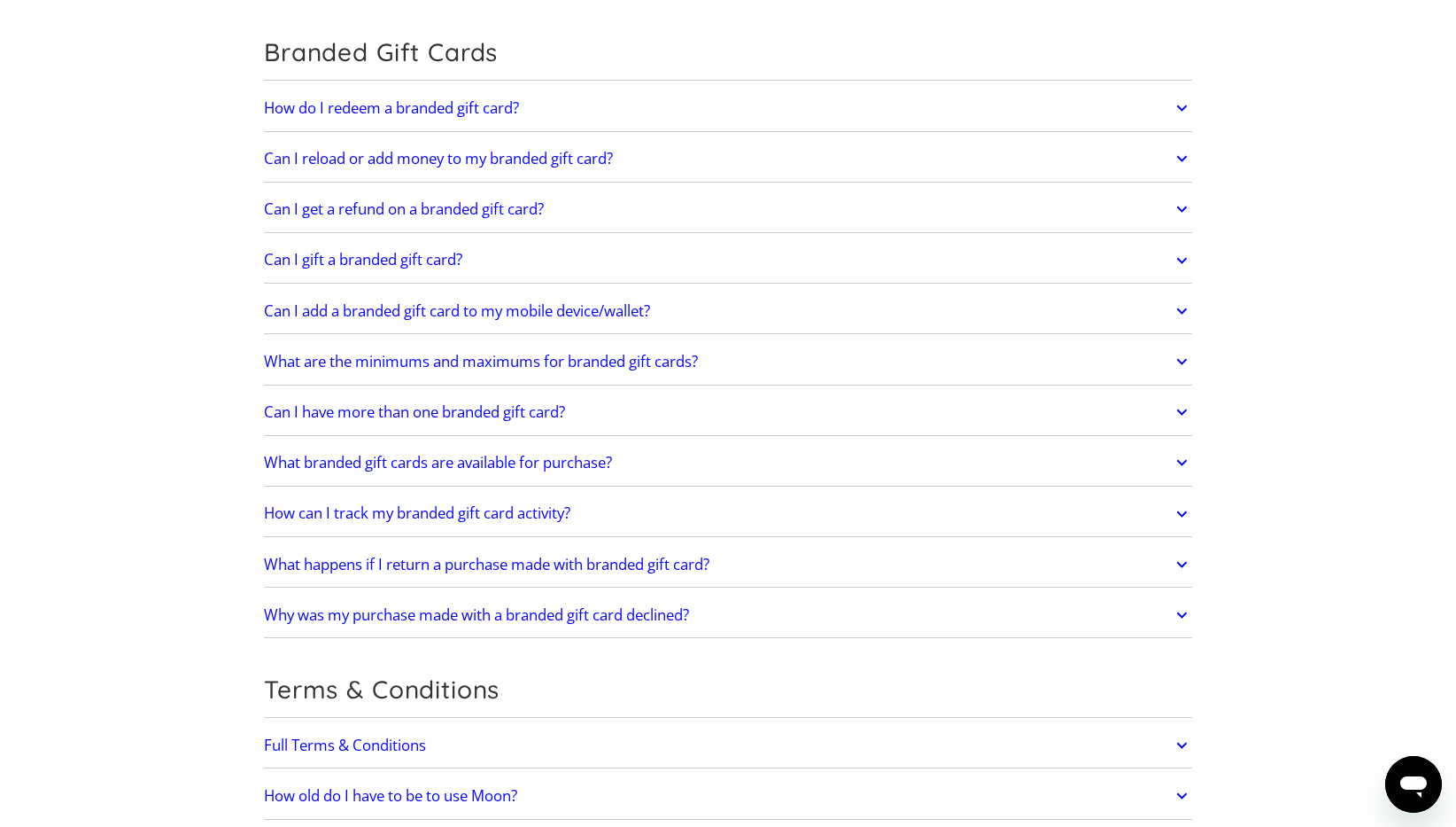
scroll to position [3683, 0]
click at [494, 254] on link "Can I gift a branded gift card?" at bounding box center [728, 263] width 928 height 37
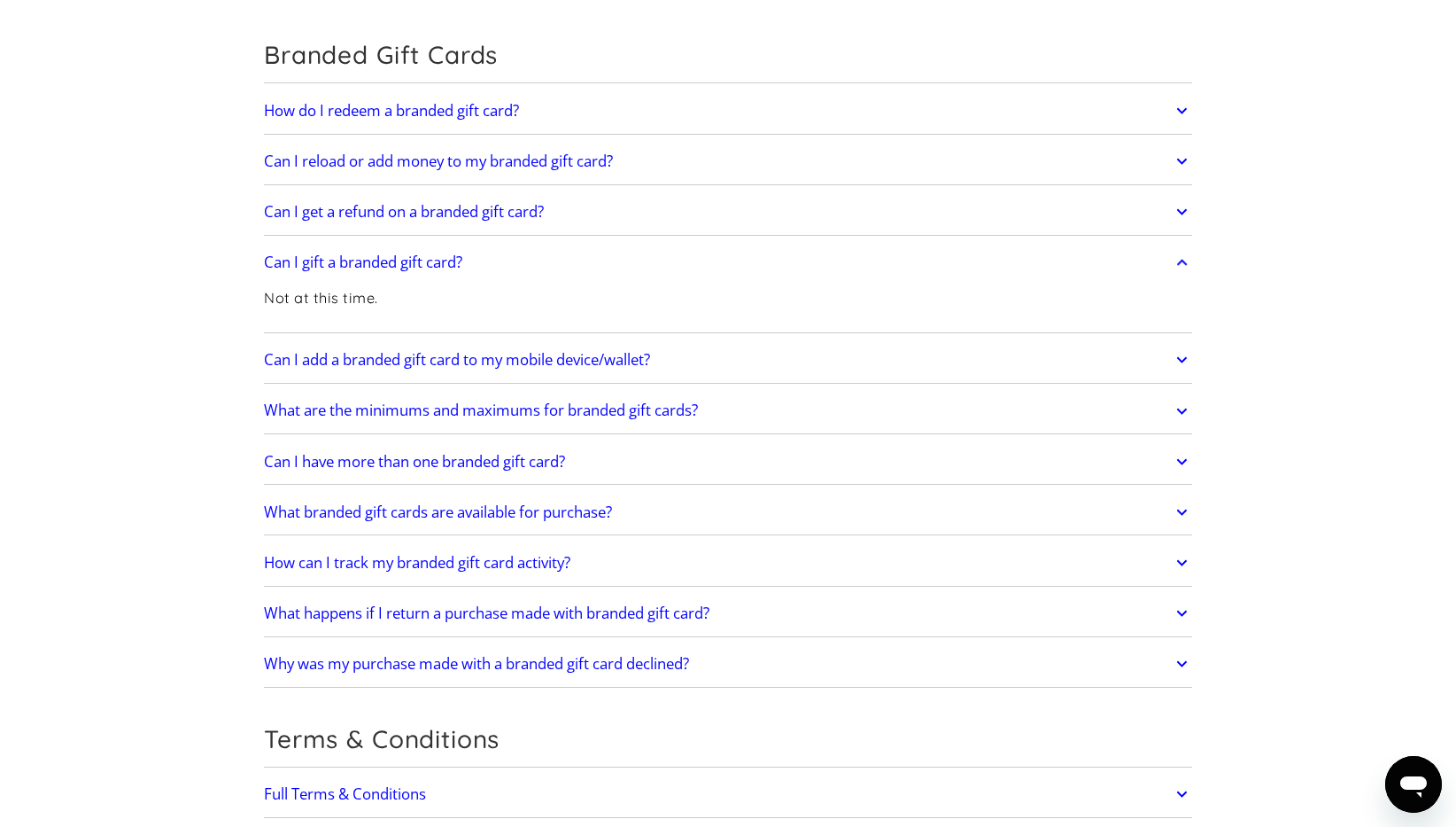
click at [579, 217] on link "Can I get a refund on a branded gift card?" at bounding box center [728, 212] width 928 height 37
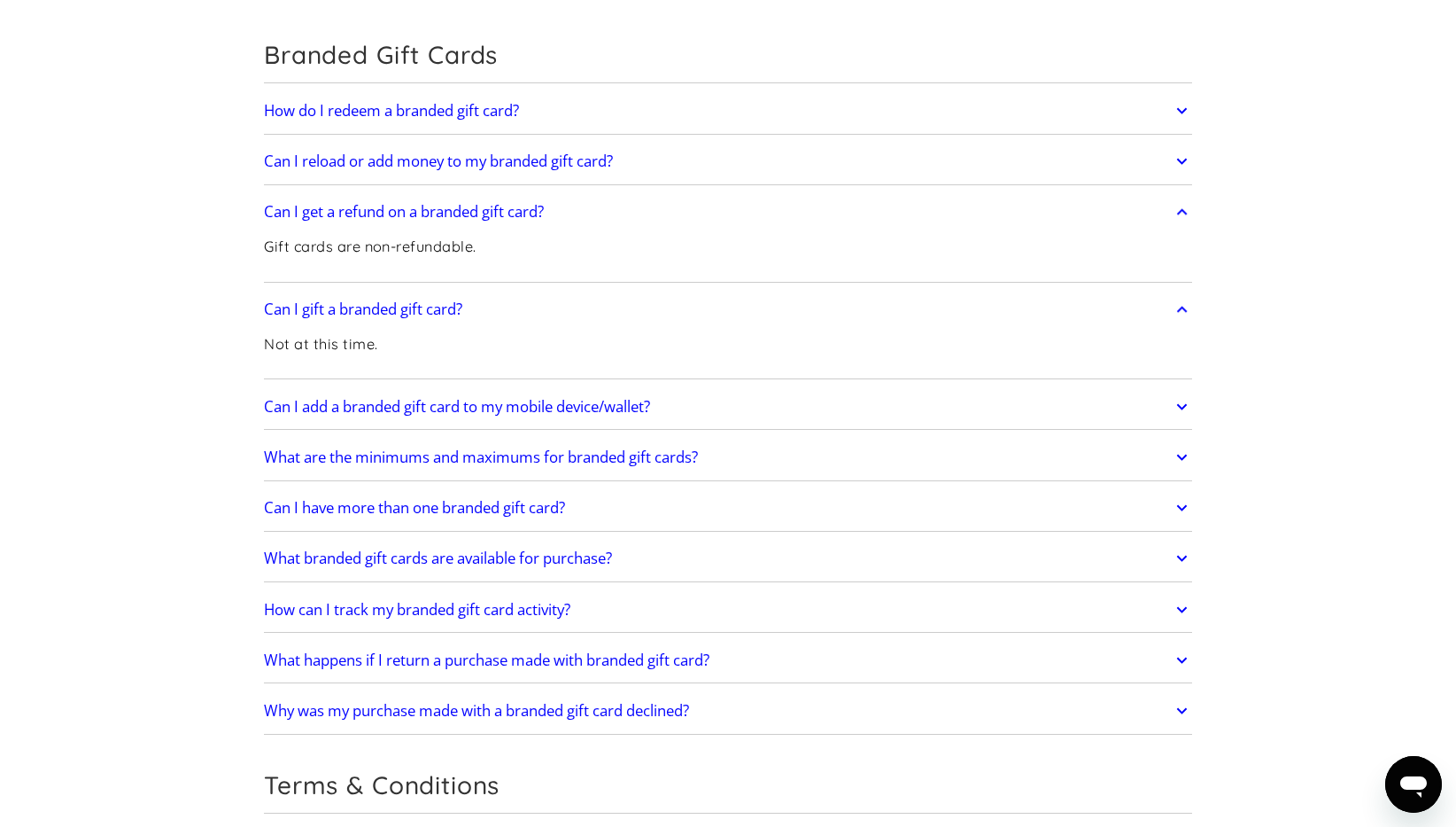
click at [661, 167] on link "Can I reload or add money to my branded gift card?" at bounding box center [728, 161] width 928 height 37
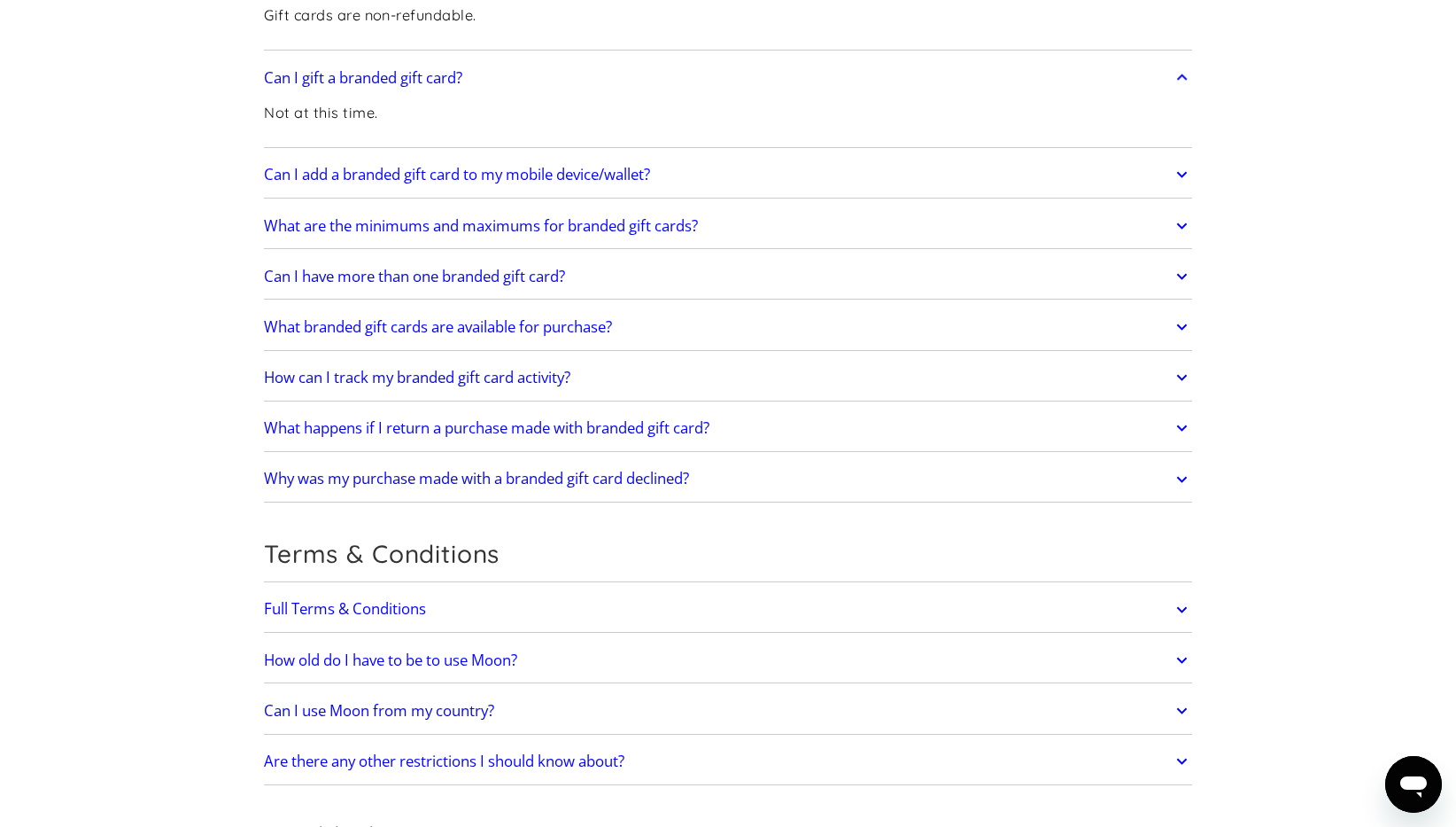
scroll to position [3958, 0]
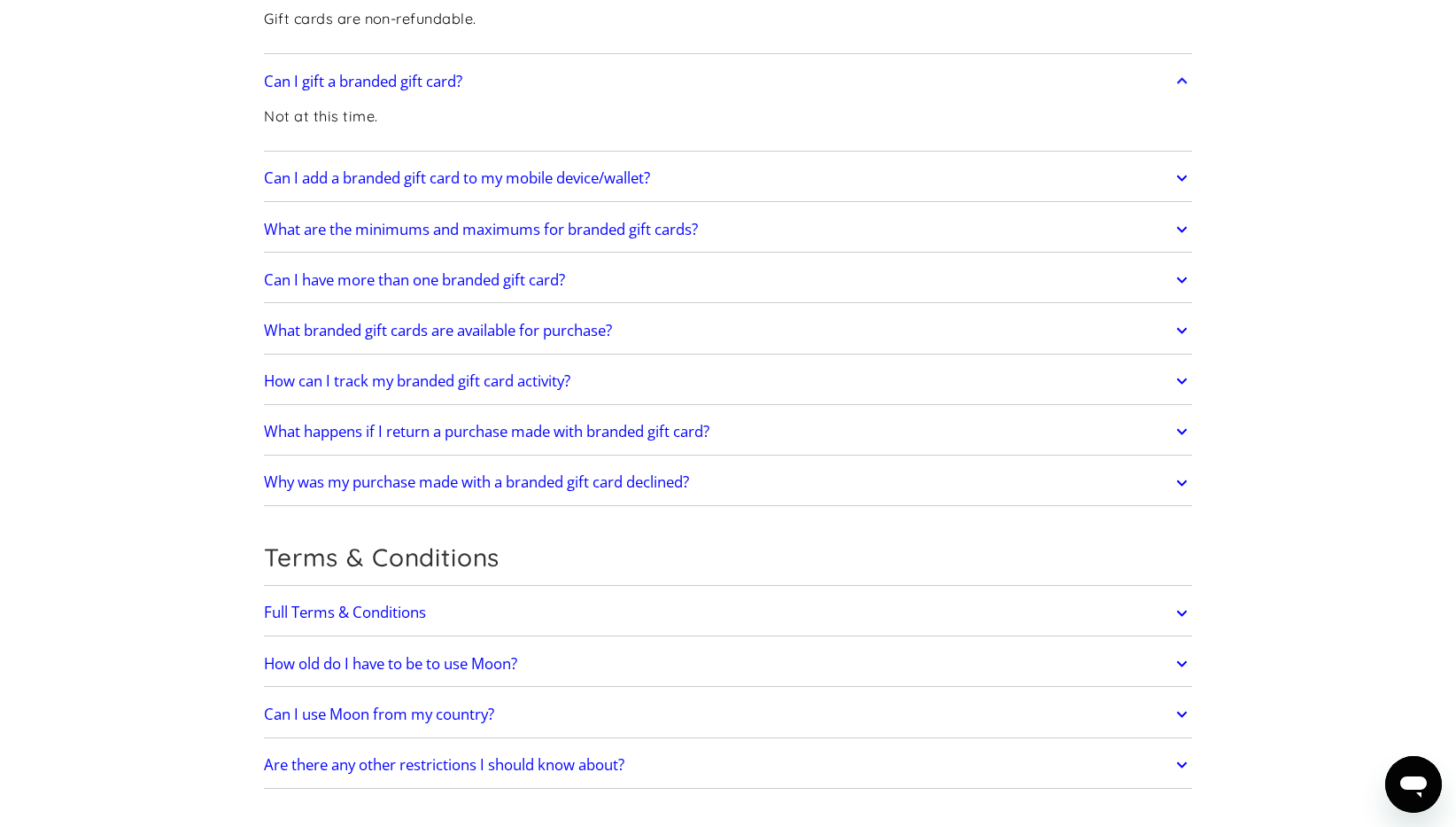
click at [661, 167] on link "Can I add a branded gift card to my mobile device/wallet?" at bounding box center [728, 178] width 928 height 37
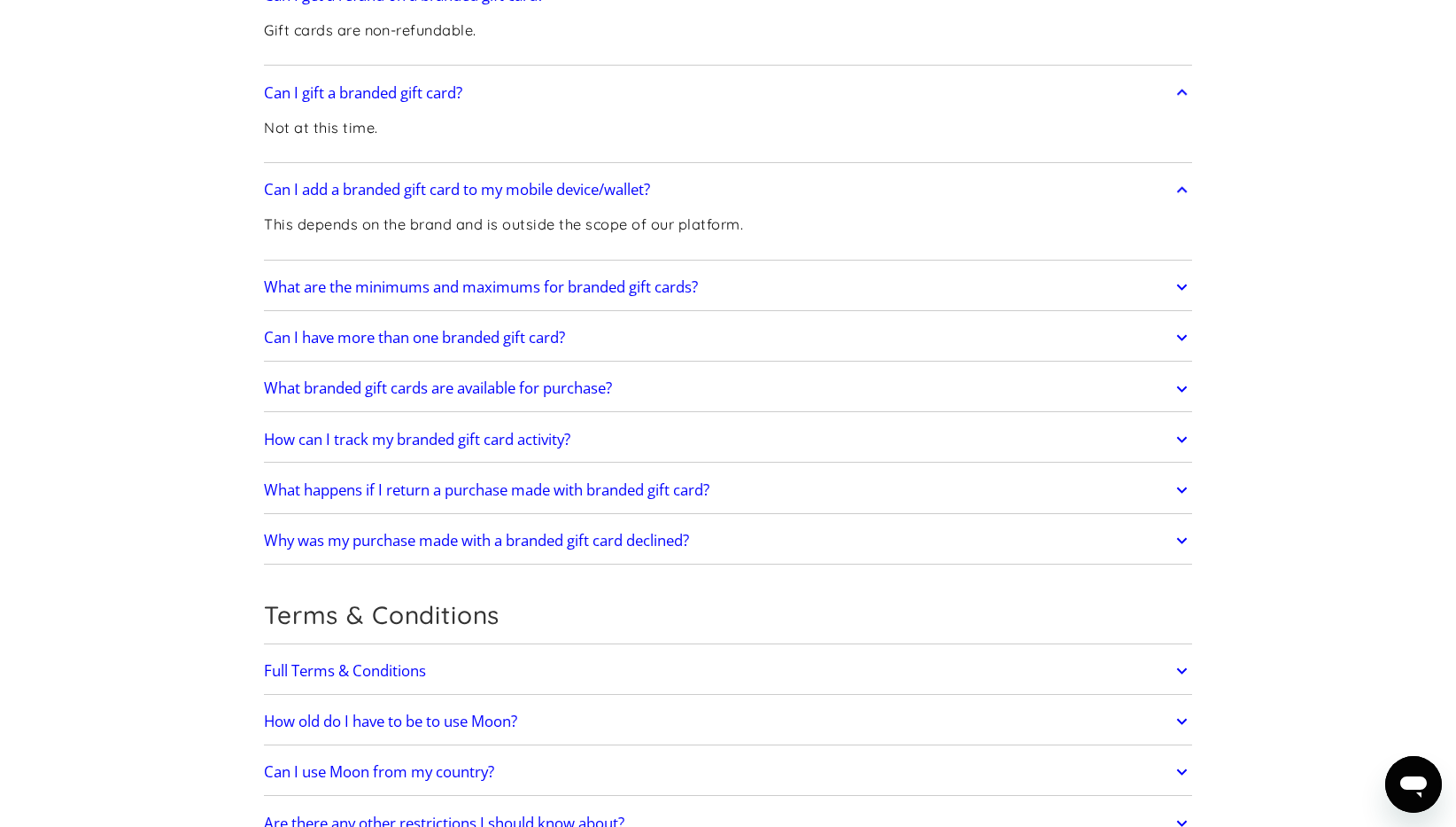
scroll to position [3957, 0]
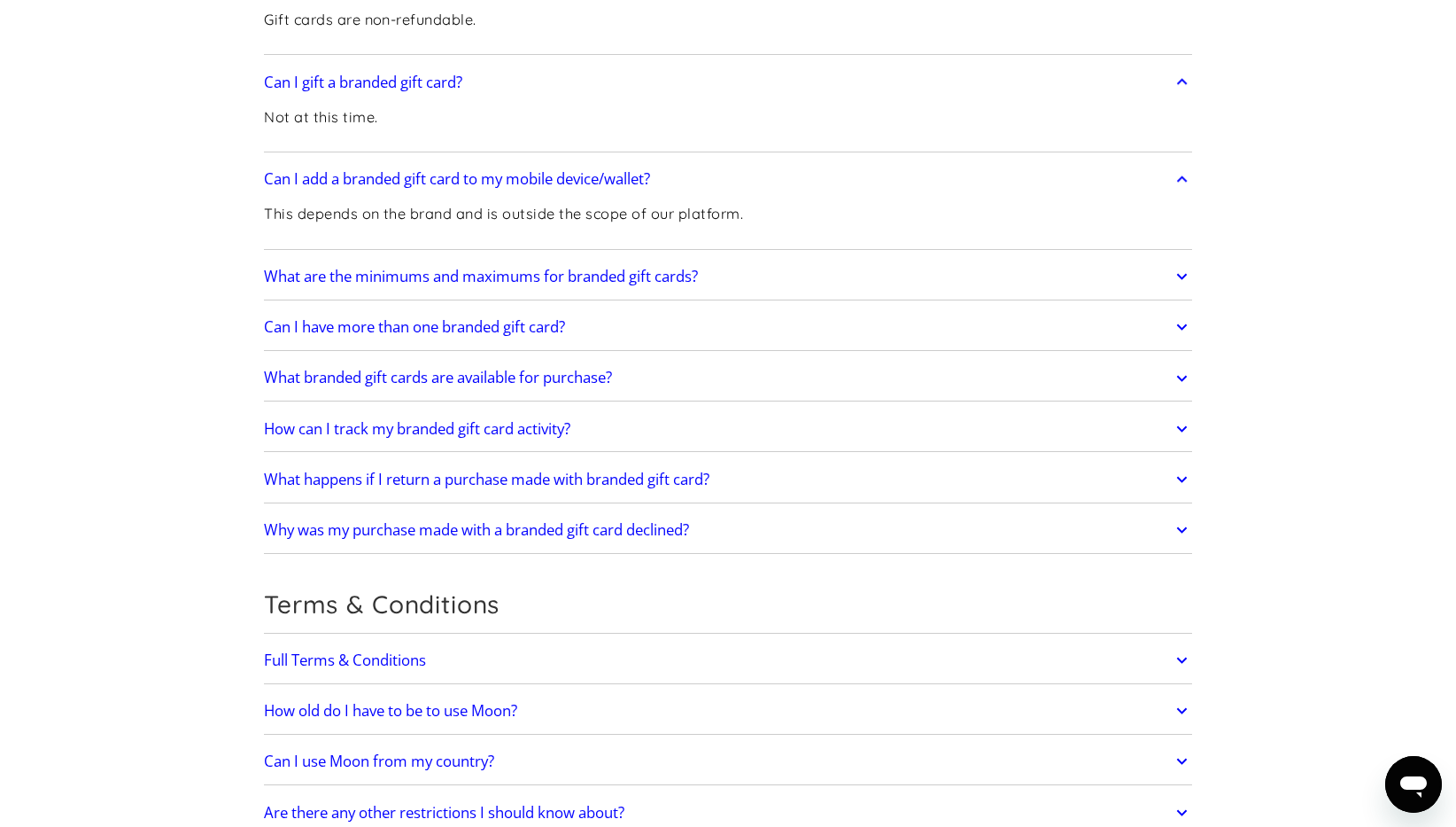
click at [764, 275] on link "What are the minimums and maximums for branded gift cards?" at bounding box center [728, 276] width 928 height 37
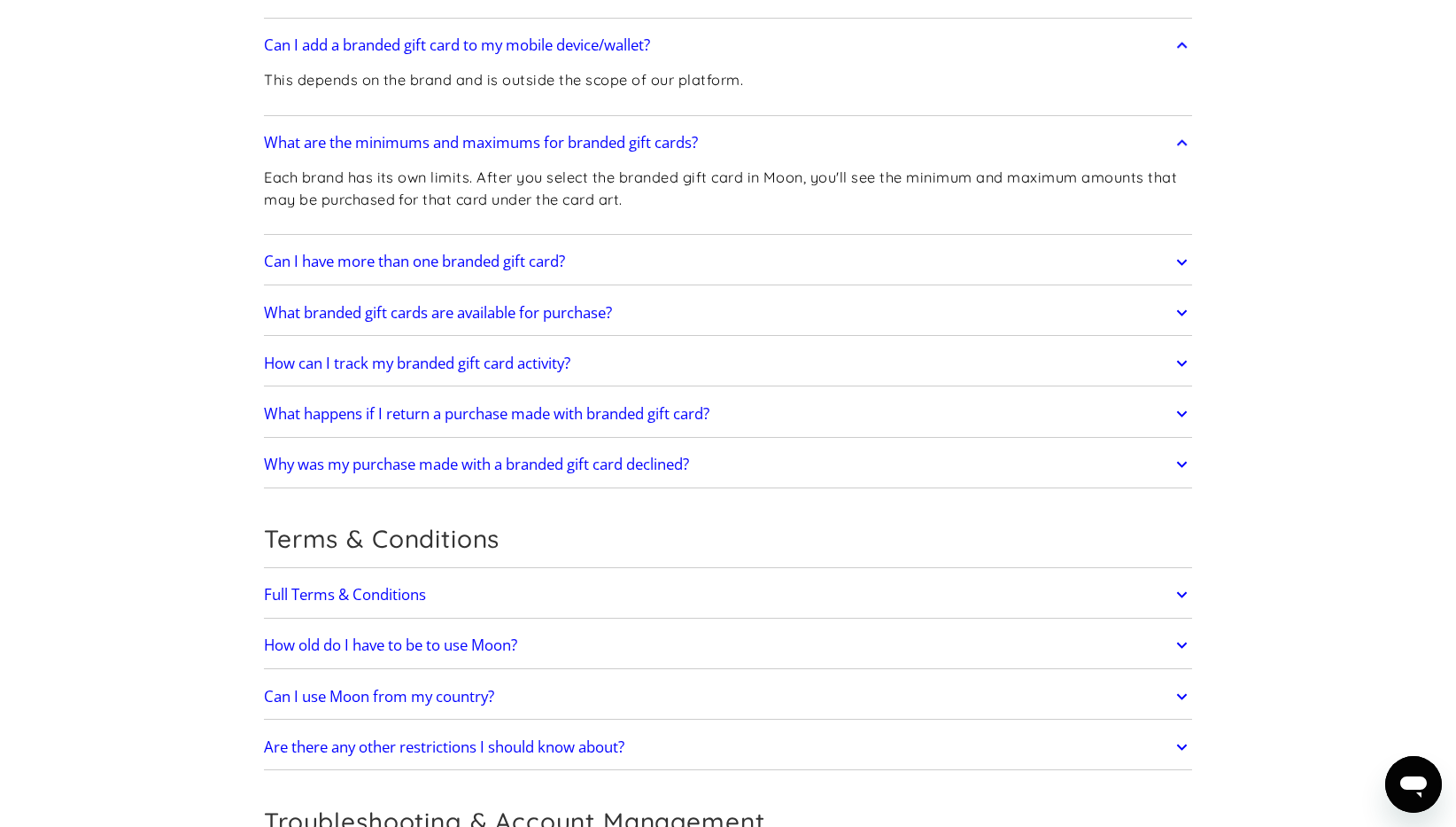
scroll to position [4108, 0]
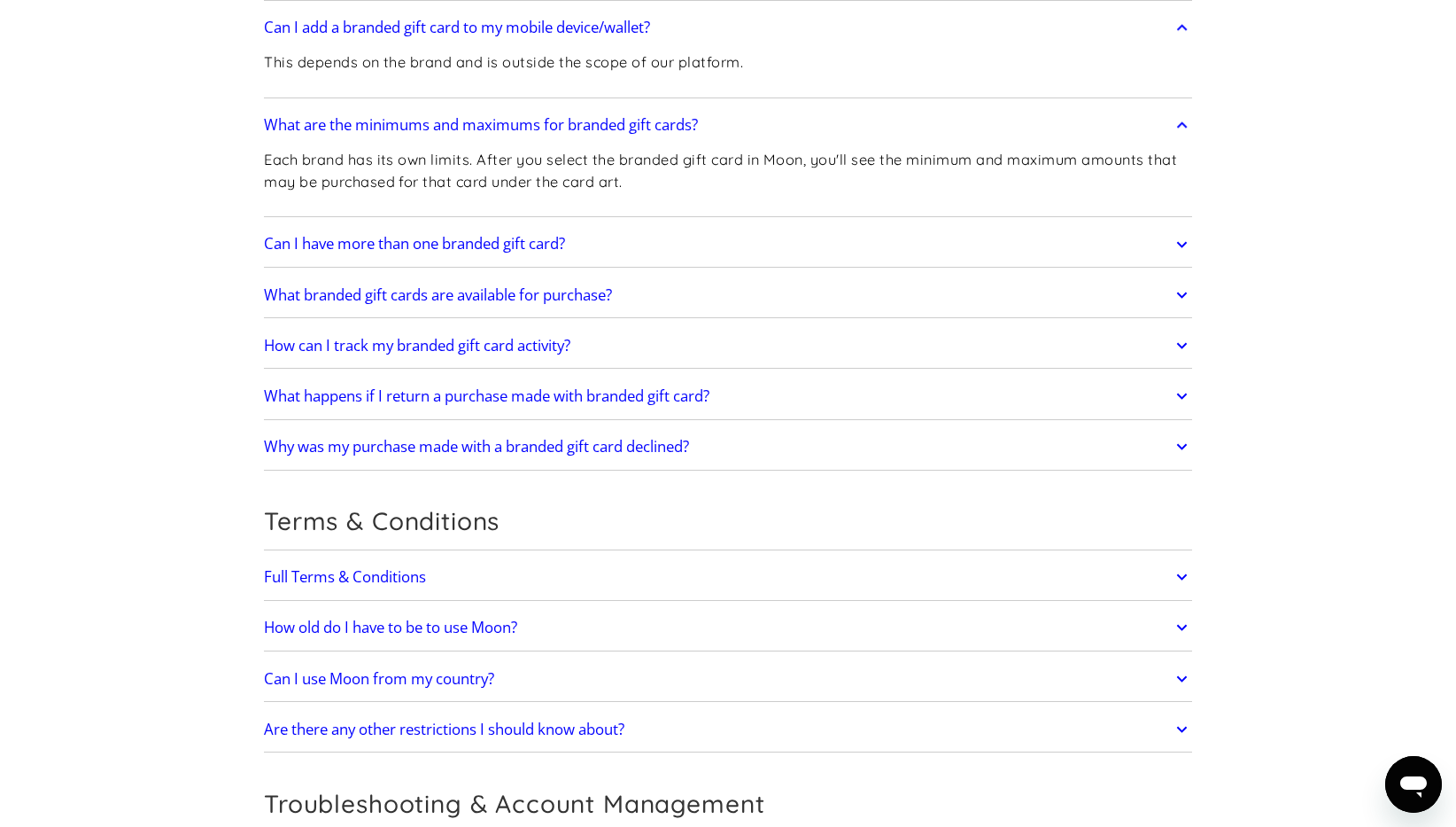
click at [760, 273] on div "What branded gift cards are available for purchase? Moon is always adding new b…" at bounding box center [728, 295] width 928 height 46
click at [754, 282] on link "What branded gift cards are available for purchase?" at bounding box center [728, 295] width 928 height 37
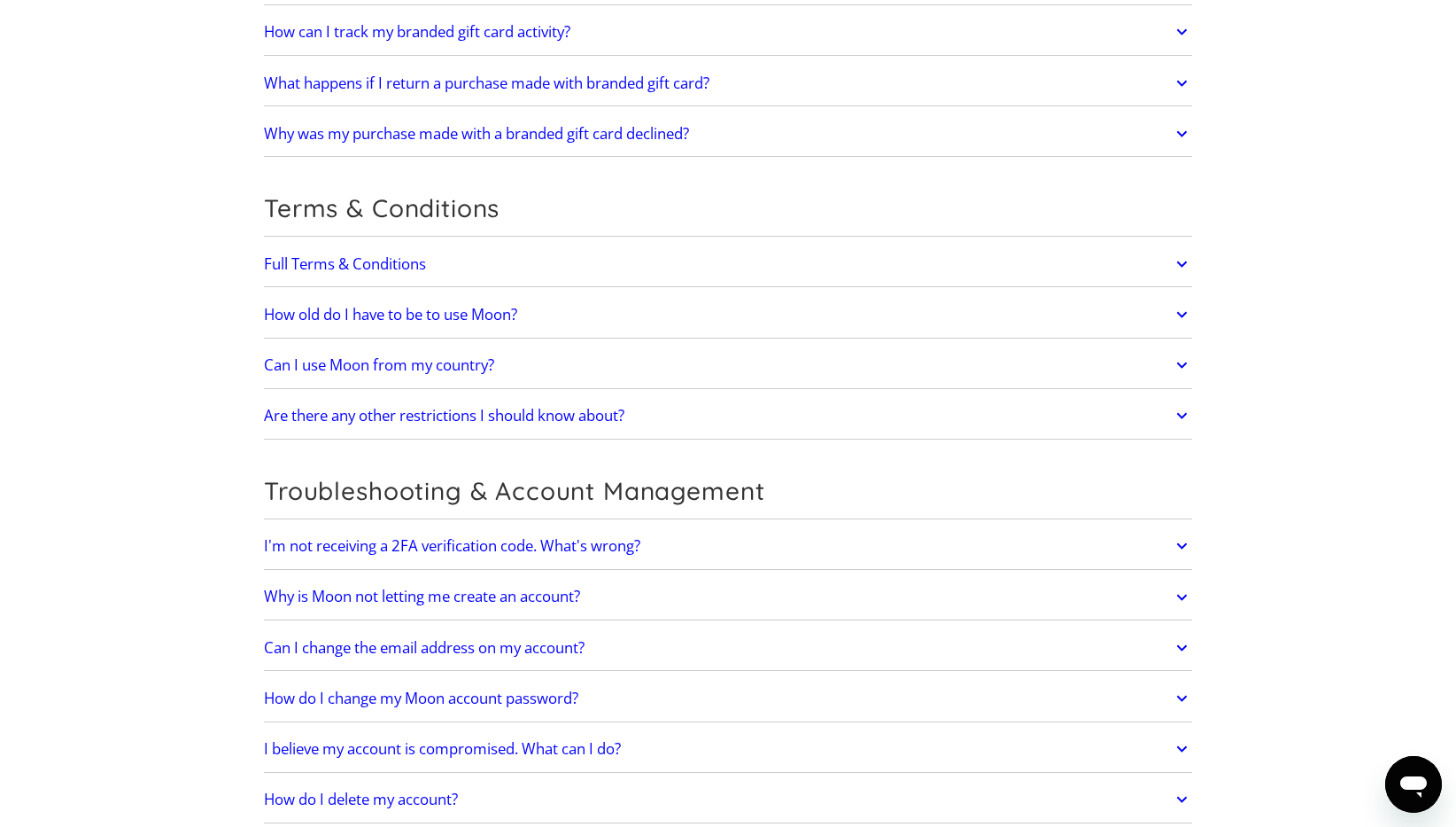
scroll to position [4474, 0]
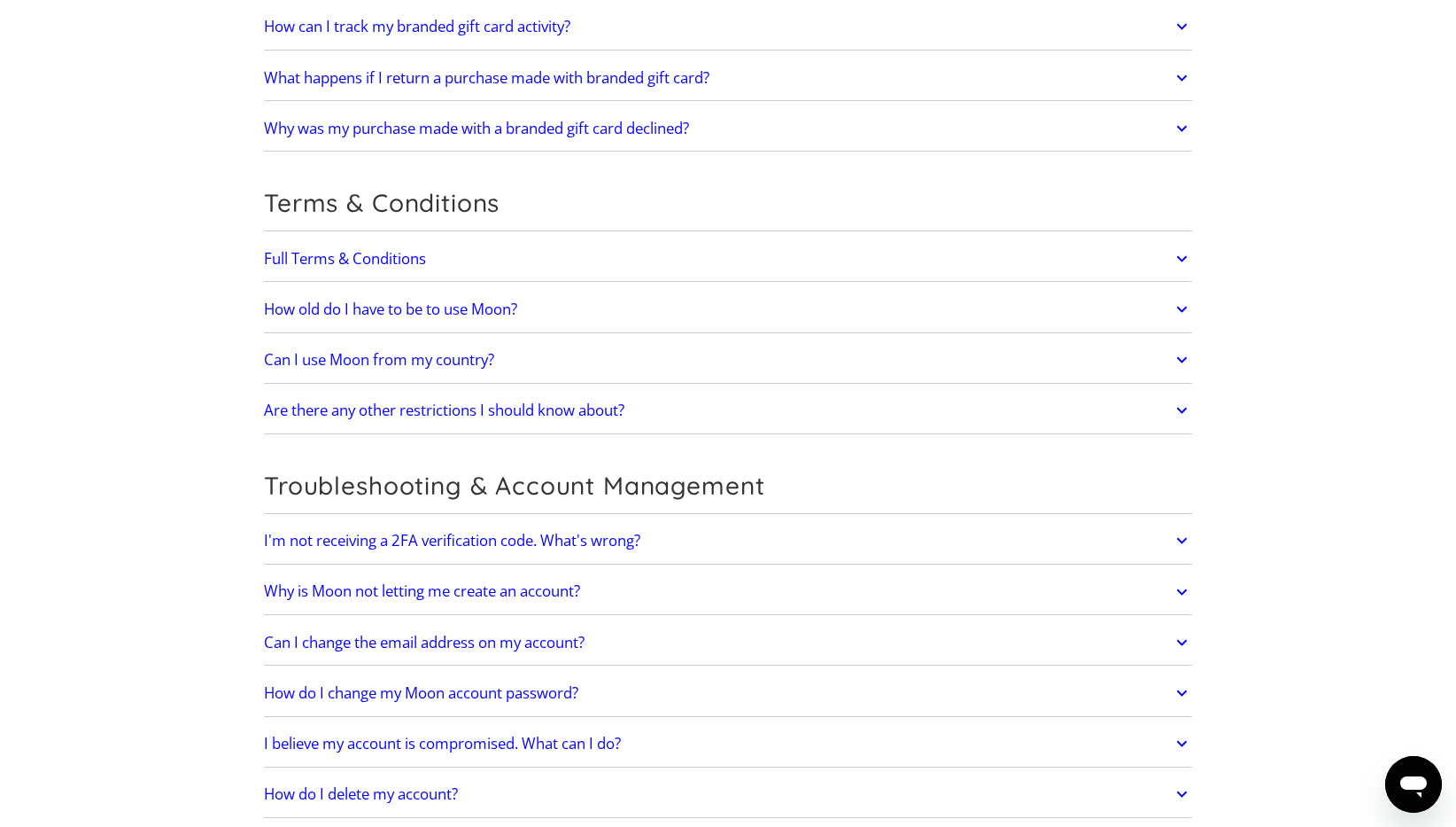
click at [678, 364] on link "Can I use Moon from my country?" at bounding box center [728, 360] width 928 height 37
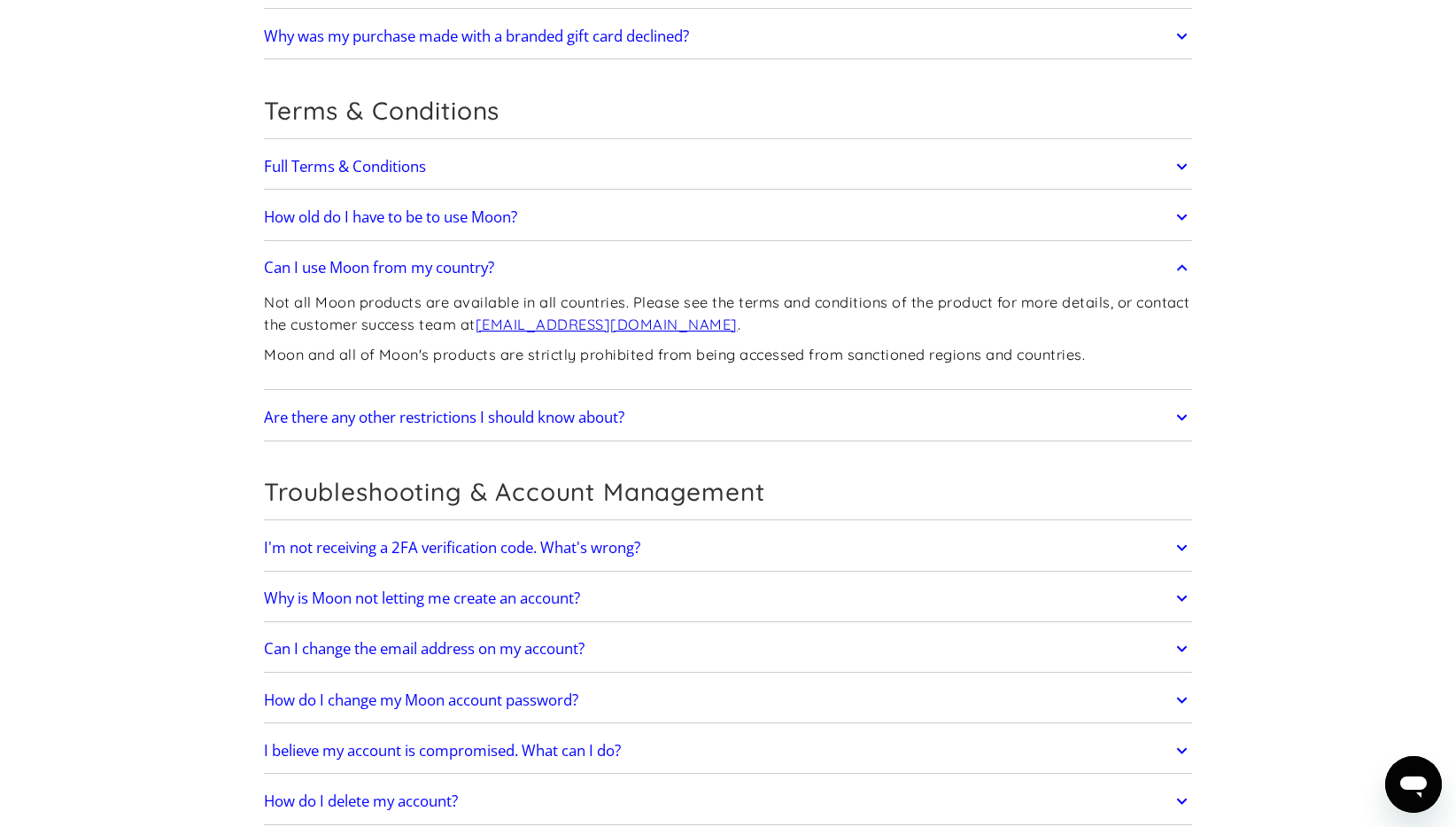
scroll to position [4582, 0]
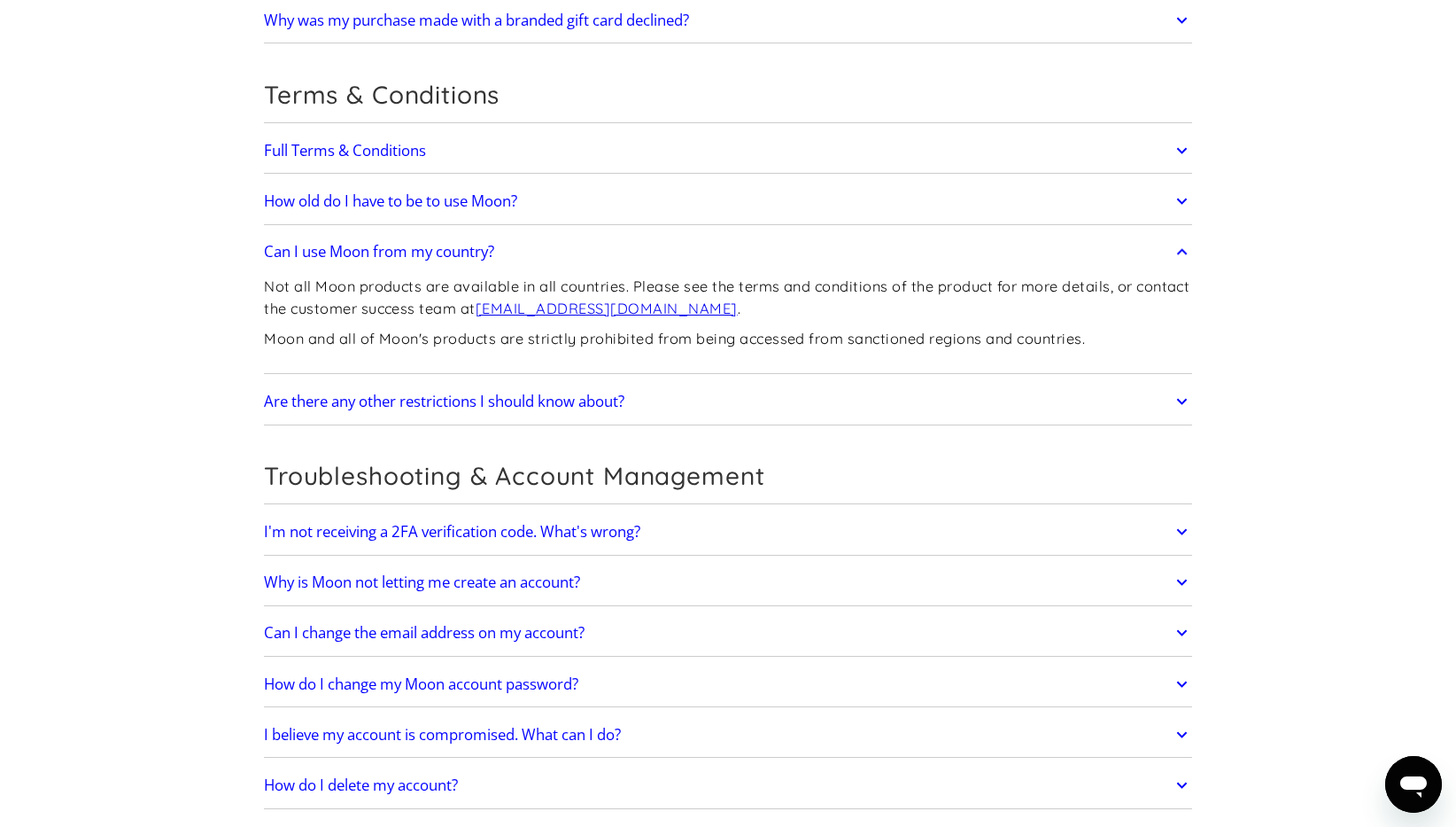
click at [668, 386] on link "Are there any other restrictions I should know about?" at bounding box center [728, 401] width 928 height 37
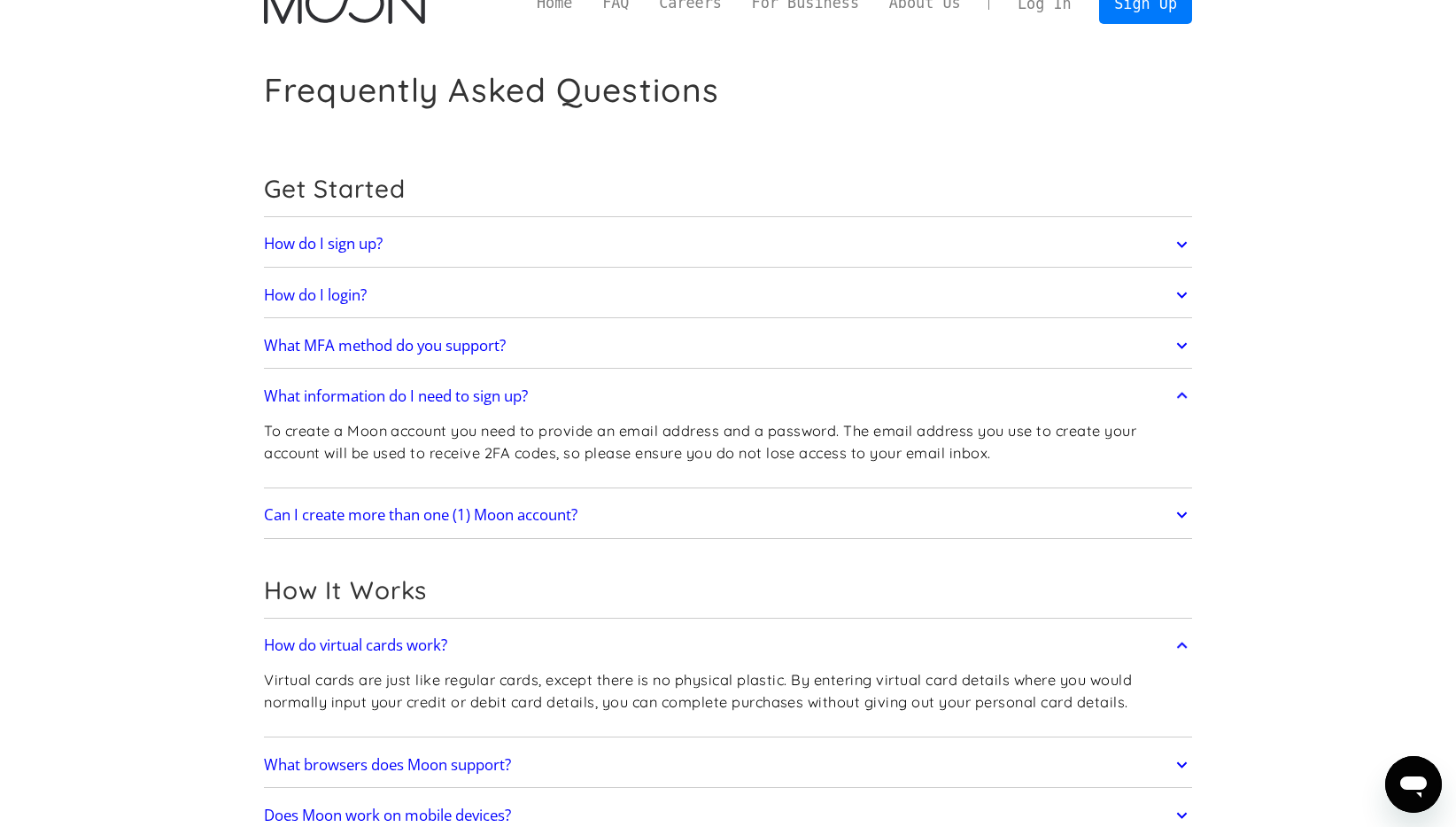
scroll to position [22, 0]
